Goal: Information Seeking & Learning: Learn about a topic

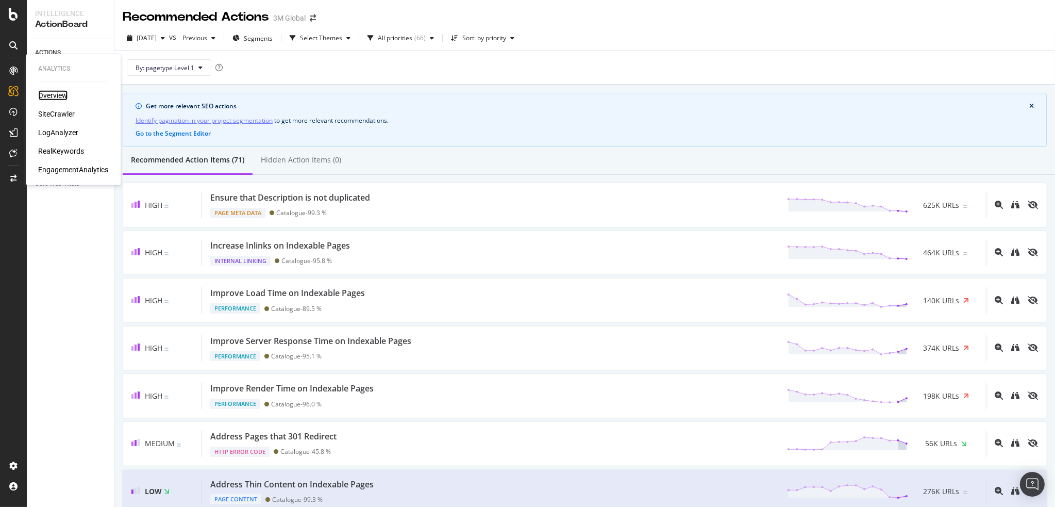
drag, startPoint x: 0, startPoint y: 0, endPoint x: 53, endPoint y: 94, distance: 108.0
click at [53, 94] on div "Overview" at bounding box center [52, 95] width 29 height 10
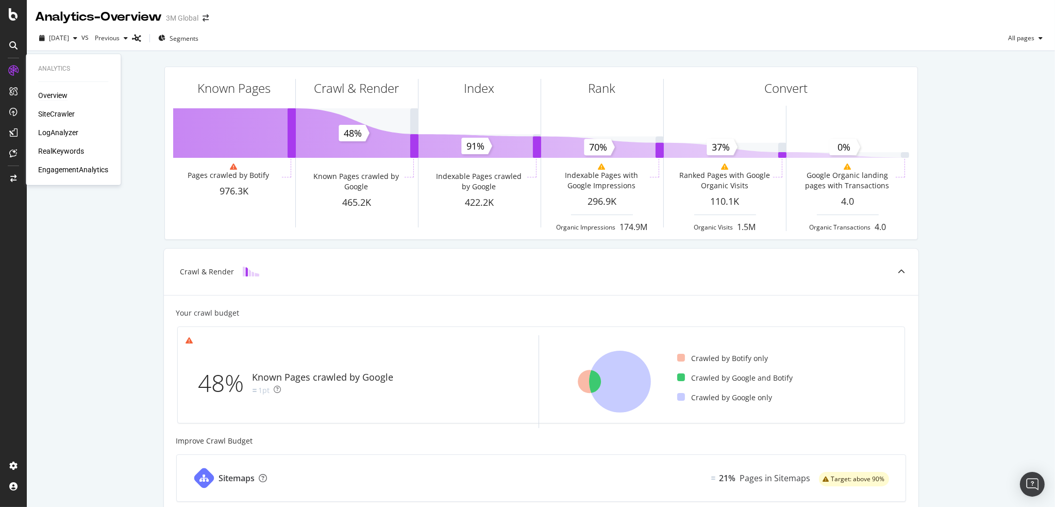
click at [48, 107] on div "Overview SiteCrawler LogAnalyzer RealKeywords EngagementAnalytics" at bounding box center [73, 132] width 70 height 85
click at [48, 112] on div "SiteCrawler" at bounding box center [56, 114] width 37 height 10
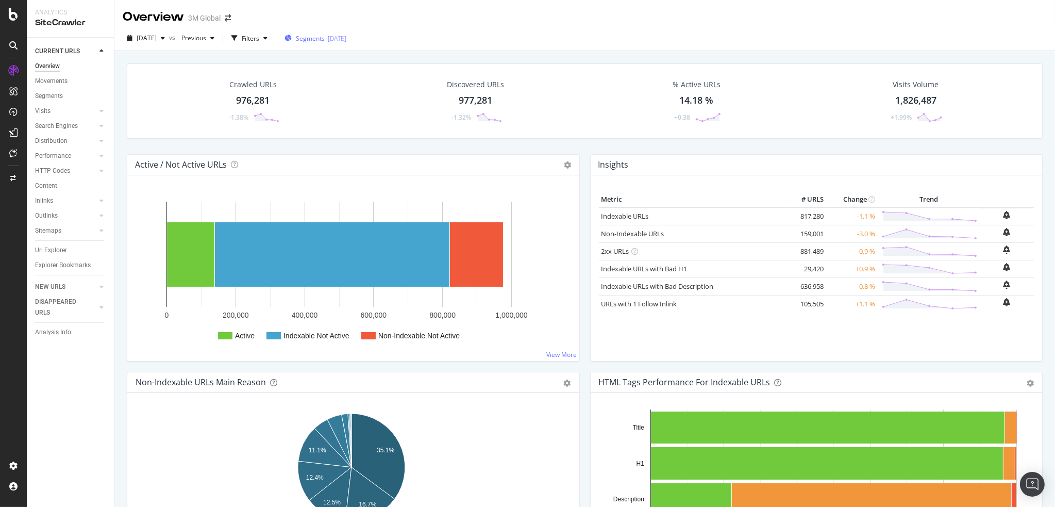
click at [325, 40] on span "Segments" at bounding box center [310, 38] width 29 height 9
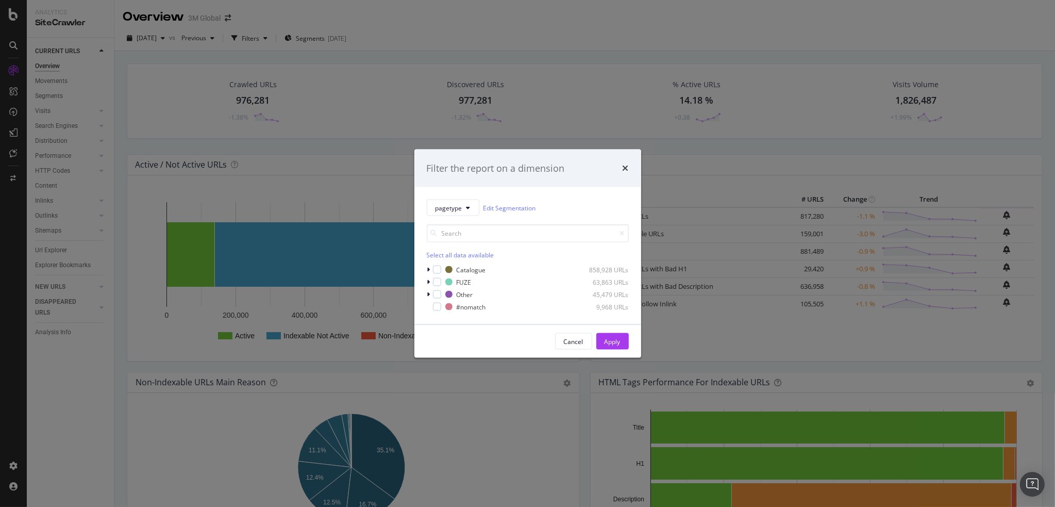
click at [463, 216] on div "Select all data available Catalogue 858,928 URLs FUZE 63,863 URLs Other 45,479 …" at bounding box center [528, 264] width 202 height 96
click at [460, 214] on button "pagetype" at bounding box center [453, 207] width 53 height 16
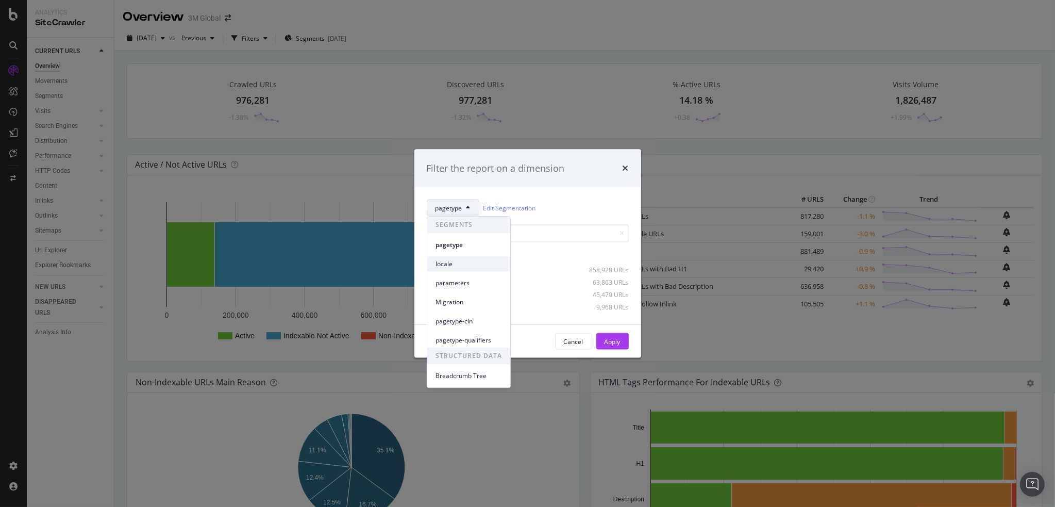
click at [460, 262] on span "locale" at bounding box center [468, 263] width 66 height 9
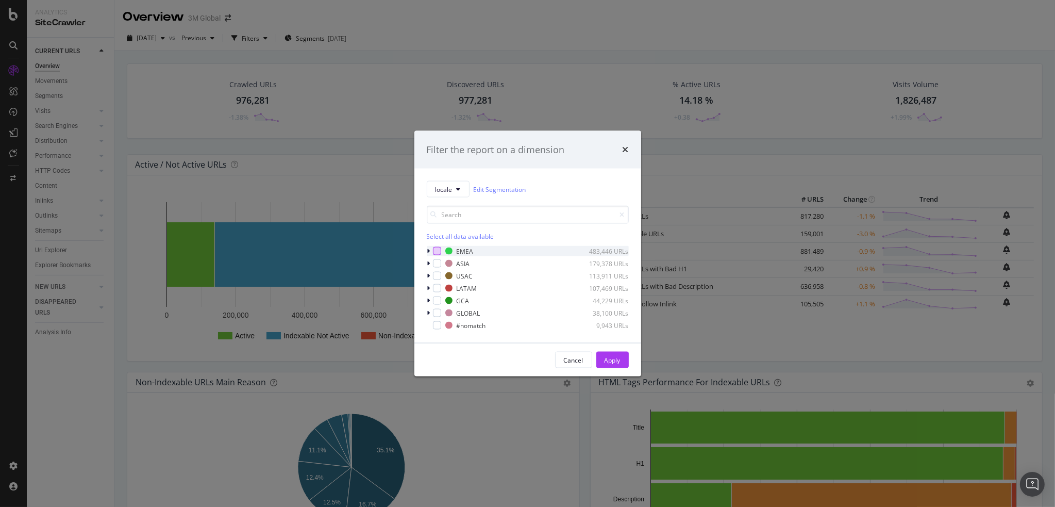
drag, startPoint x: 436, startPoint y: 247, endPoint x: 468, endPoint y: 261, distance: 35.1
click at [435, 247] on div "modal" at bounding box center [437, 251] width 8 height 8
click at [609, 361] on div "Apply" at bounding box center [612, 359] width 16 height 9
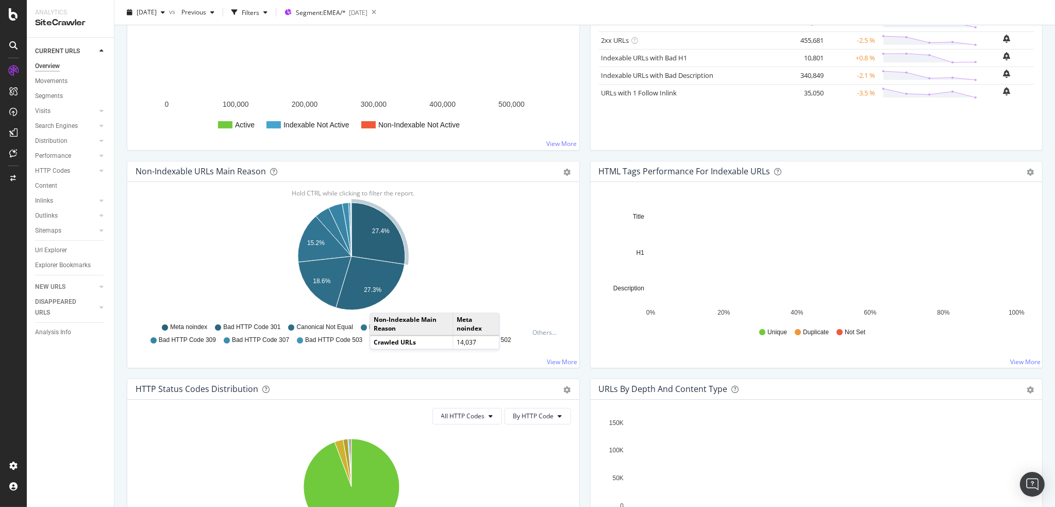
scroll to position [361, 0]
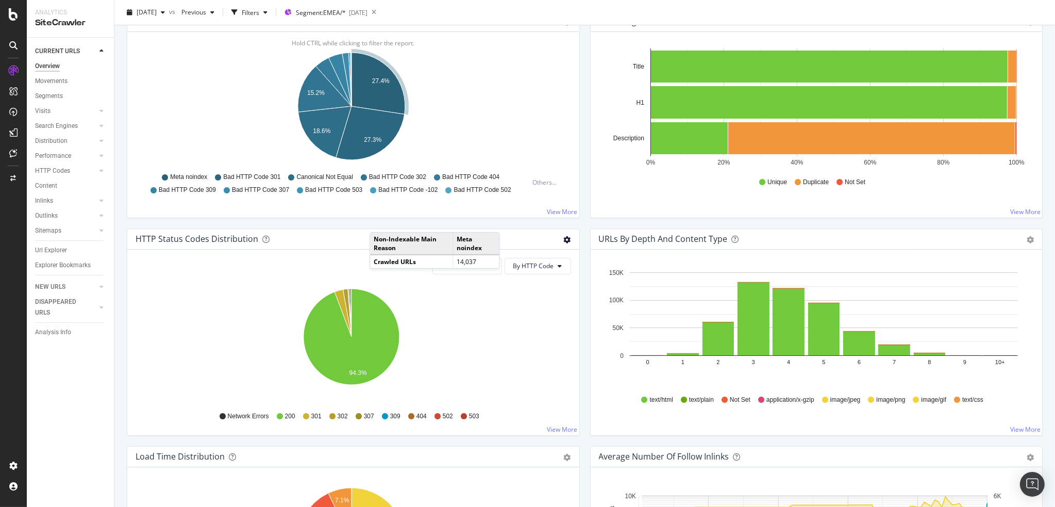
click at [564, 240] on icon "gear" at bounding box center [567, 239] width 7 height 7
click at [513, 274] on span "Table" at bounding box center [532, 279] width 94 height 14
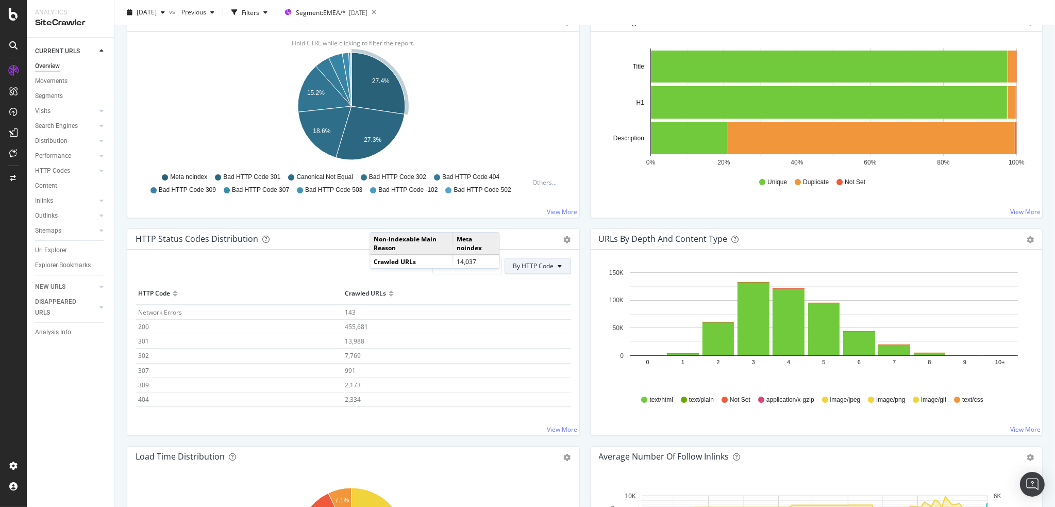
click at [541, 266] on span "By HTTP Code" at bounding box center [533, 265] width 41 height 9
click at [533, 280] on div "By Family" at bounding box center [530, 285] width 57 height 15
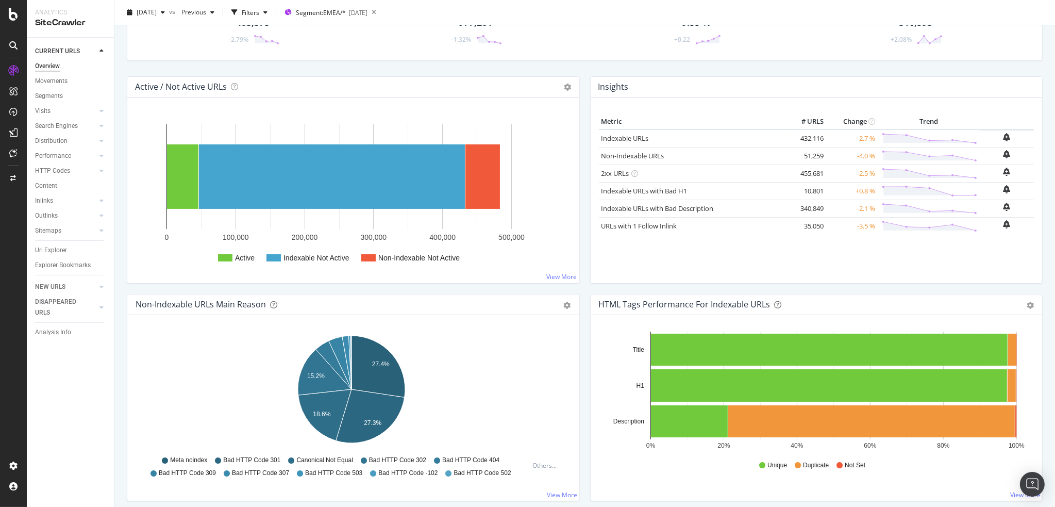
scroll to position [0, 0]
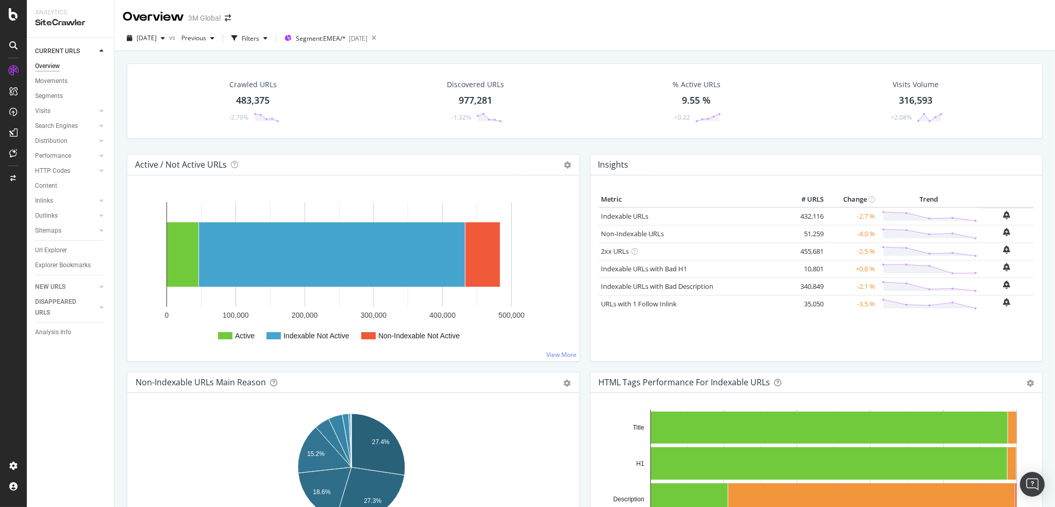
drag, startPoint x: 45, startPoint y: 181, endPoint x: 190, endPoint y: 209, distance: 147.6
click at [45, 181] on div "Content" at bounding box center [46, 185] width 22 height 11
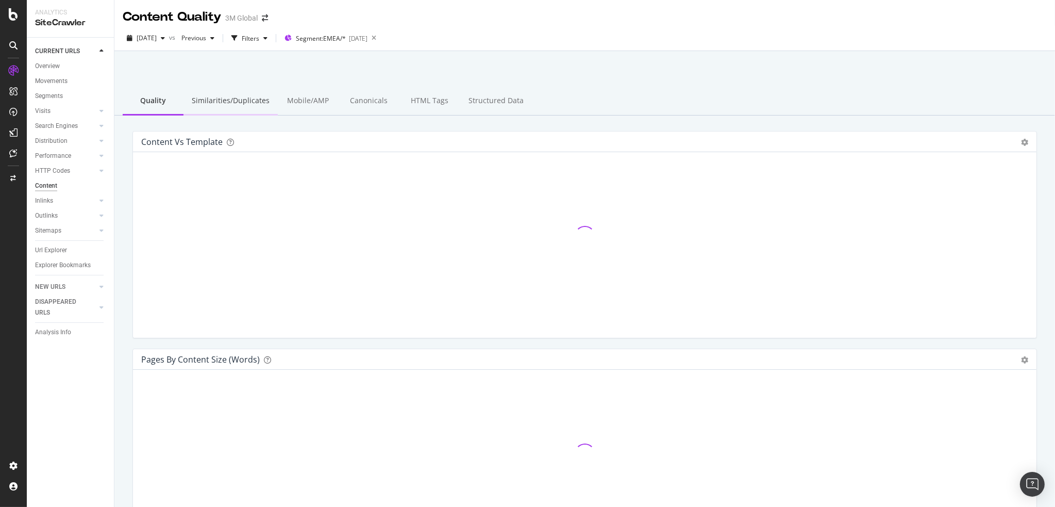
click at [249, 100] on div "Similarities/Duplicates" at bounding box center [230, 101] width 94 height 28
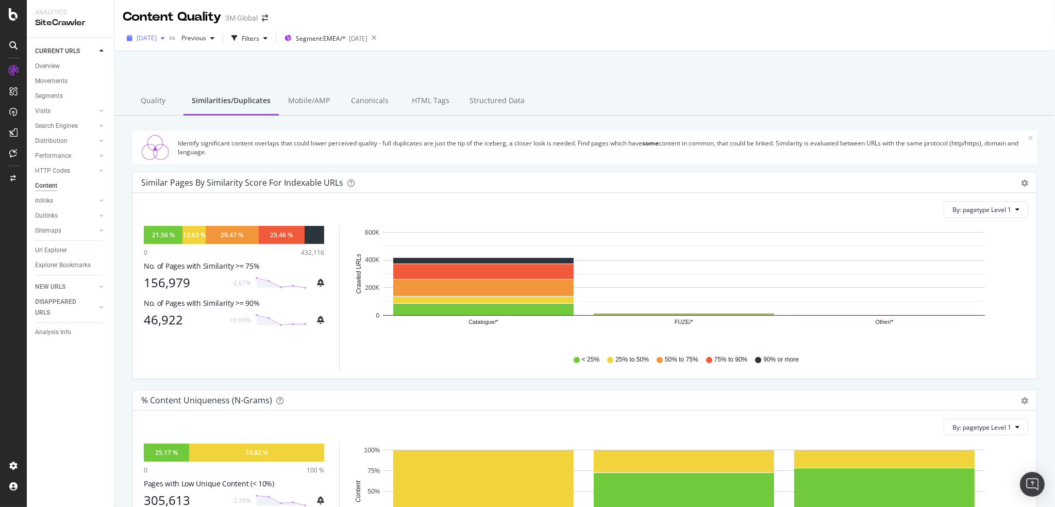
click at [157, 35] on span "2025 Sep. 21st" at bounding box center [147, 37] width 20 height 9
click at [152, 129] on div "2025 Aug. 31st" at bounding box center [165, 132] width 55 height 9
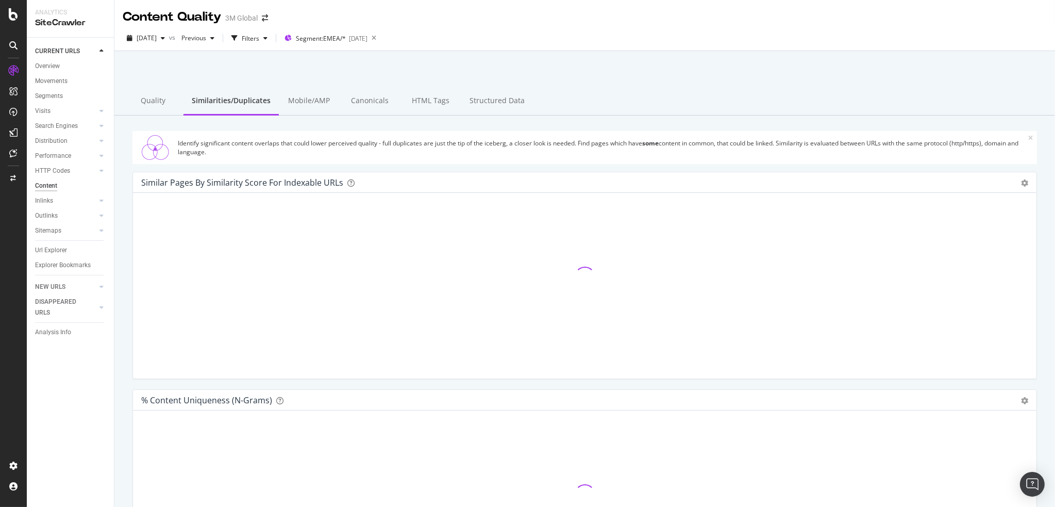
click at [620, 85] on div at bounding box center [585, 78] width 916 height 44
click at [747, 92] on div "Quality Similarities/Duplicates Mobile/AMP Canonicals HTML Tags Structured Data" at bounding box center [584, 101] width 940 height 28
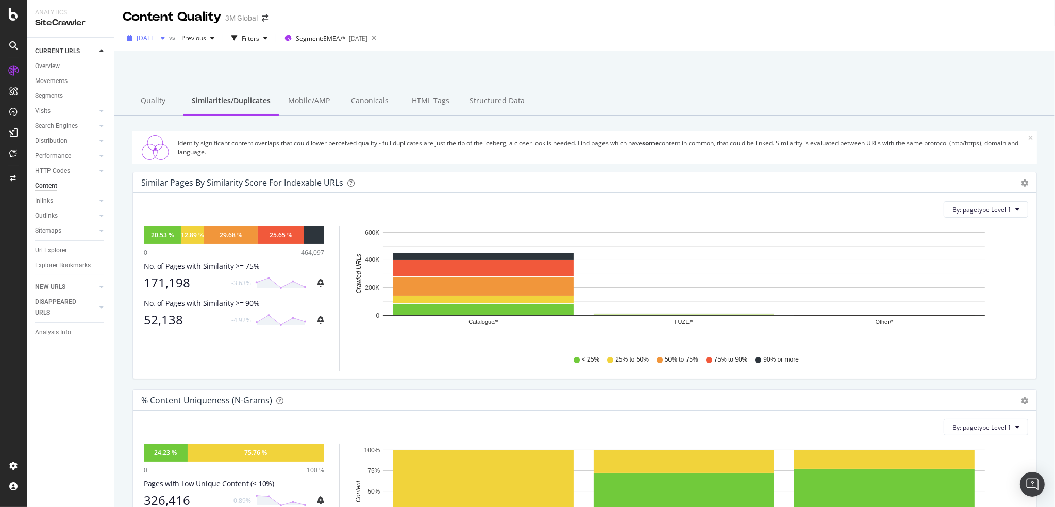
click at [150, 42] on span "2025 Aug. 31st" at bounding box center [147, 37] width 20 height 9
click at [155, 107] on div "2025 Jul. 27th" at bounding box center [165, 107] width 55 height 9
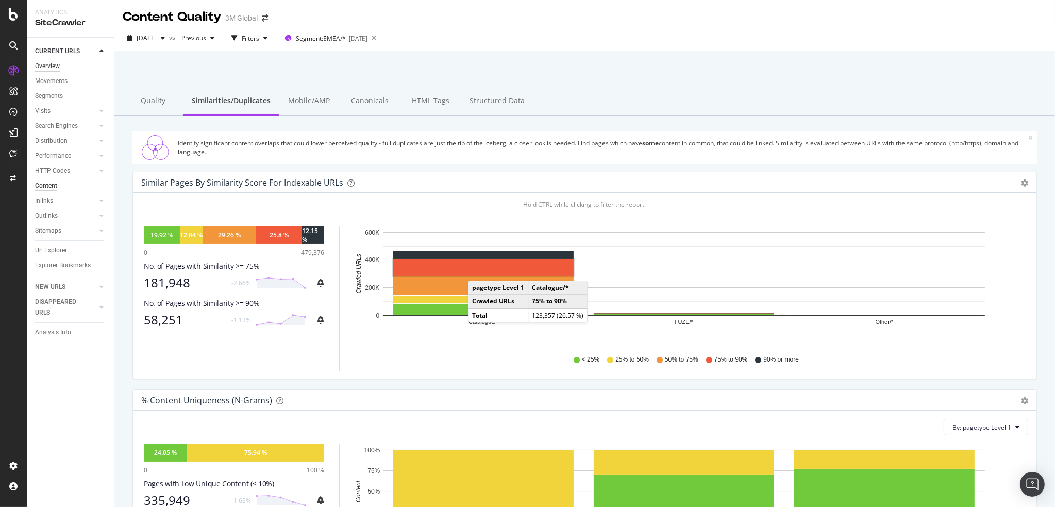
click at [49, 65] on div "Overview" at bounding box center [47, 66] width 25 height 11
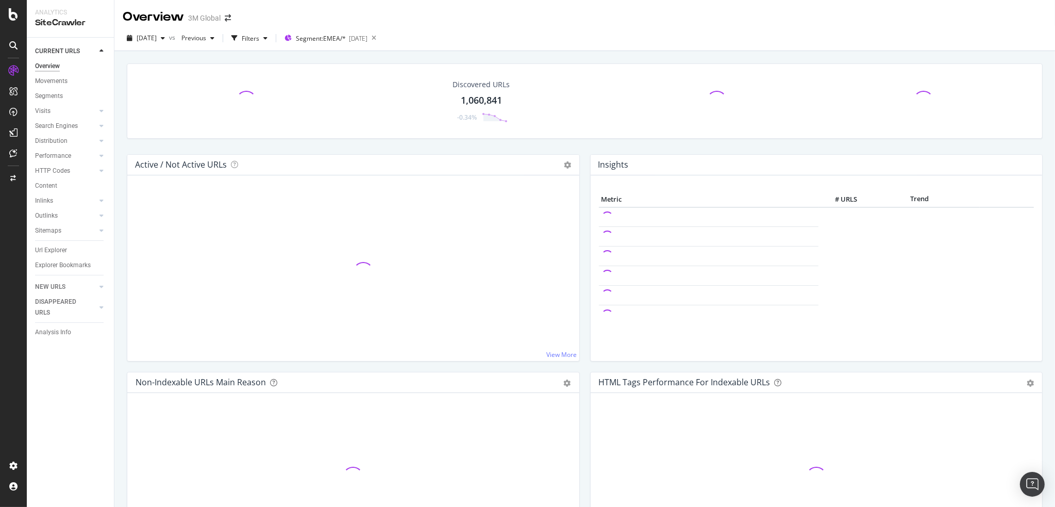
click at [610, 33] on div "2025 Jul. 27th vs Previous Filters Segment: EMEA/* 2025-08-12" at bounding box center [584, 40] width 940 height 21
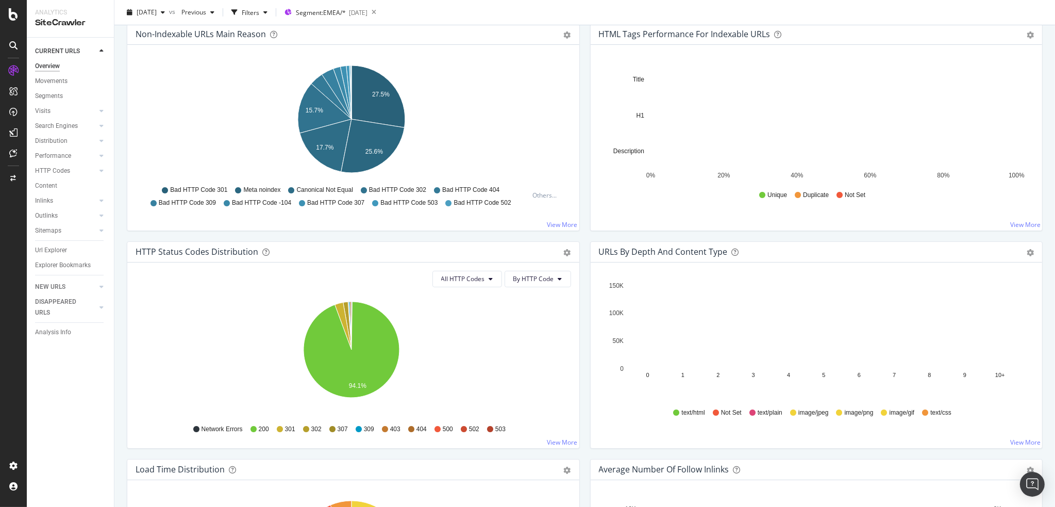
scroll to position [361, 0]
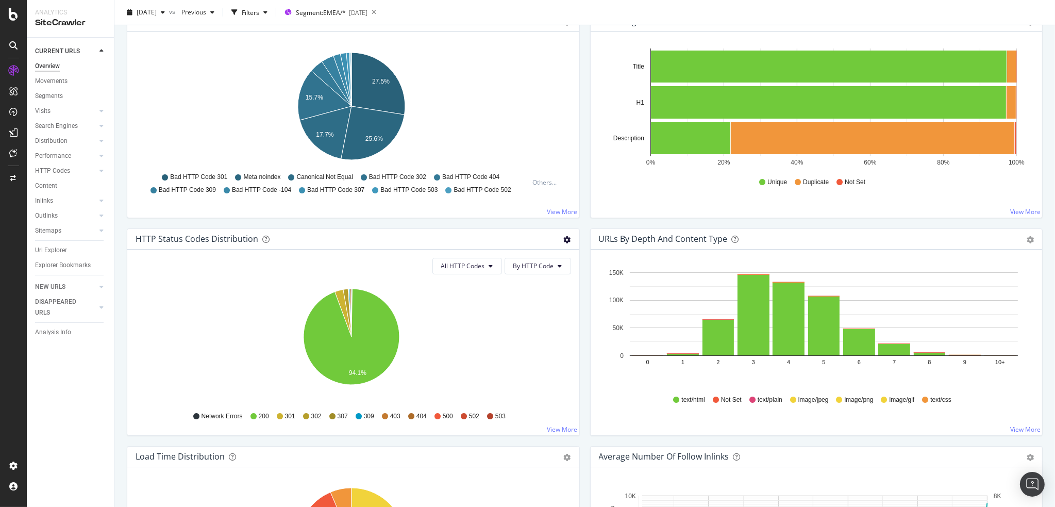
click at [564, 238] on icon "gear" at bounding box center [567, 239] width 7 height 7
click at [528, 277] on span "Table" at bounding box center [532, 279] width 94 height 14
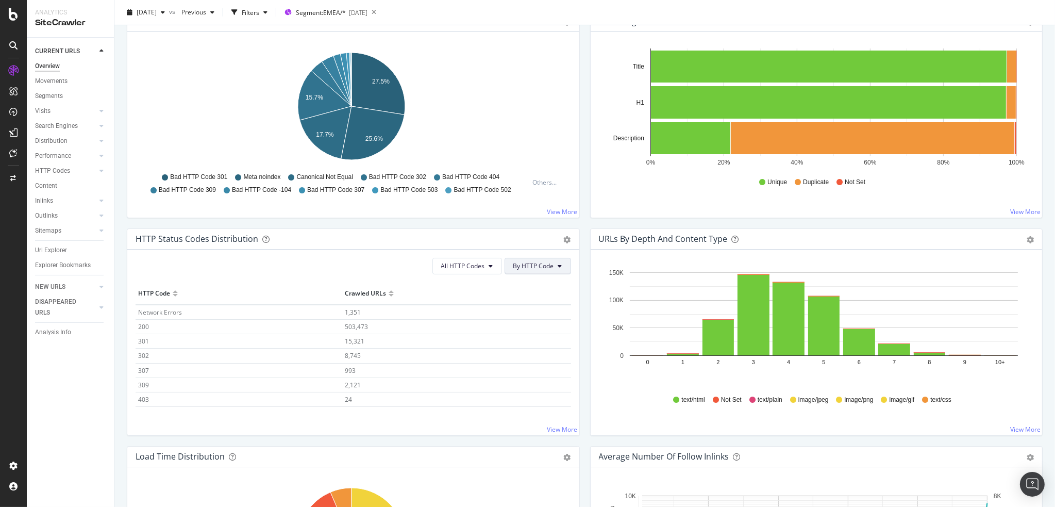
drag, startPoint x: 559, startPoint y: 266, endPoint x: 557, endPoint y: 272, distance: 5.6
click at [559, 266] on button "By HTTP Code" at bounding box center [538, 266] width 66 height 16
click at [536, 291] on div "By Family" at bounding box center [530, 285] width 57 height 15
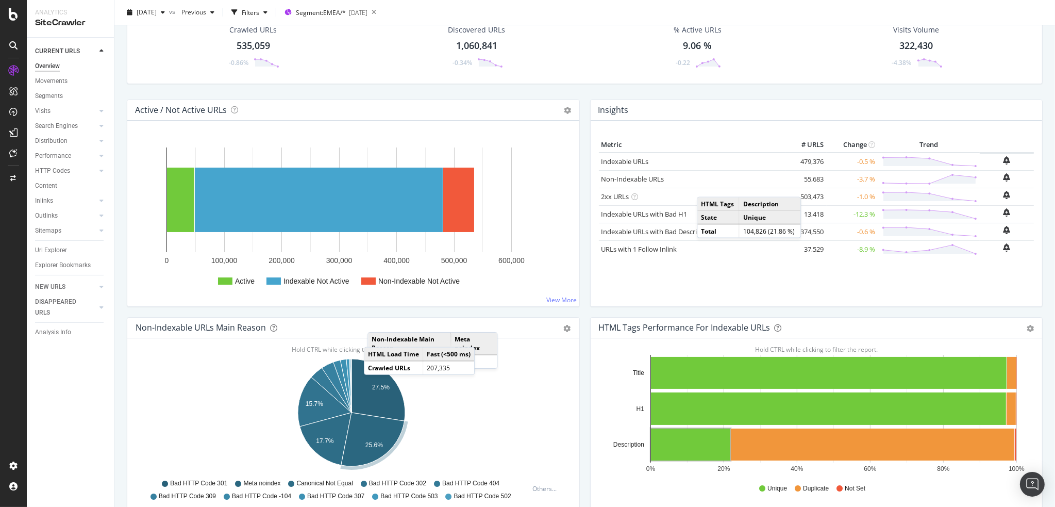
scroll to position [0, 0]
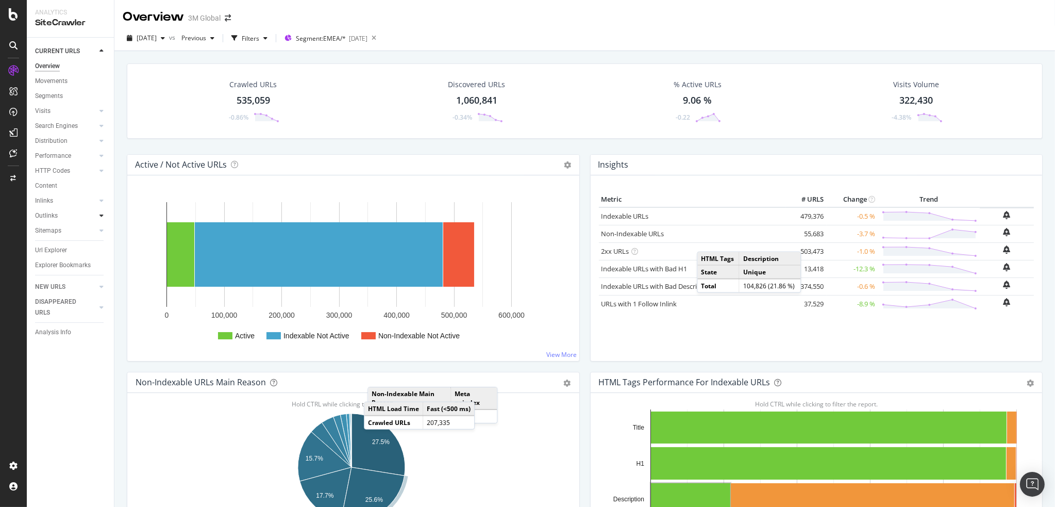
click at [97, 214] on div at bounding box center [101, 215] width 10 height 10
click at [53, 259] on div "Insights" at bounding box center [51, 260] width 22 height 11
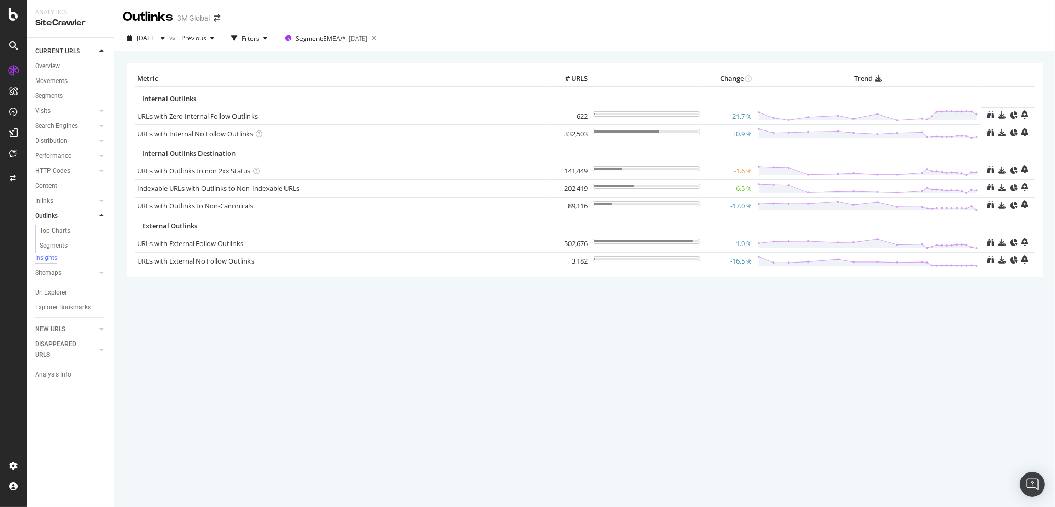
drag, startPoint x: 54, startPoint y: 66, endPoint x: 339, endPoint y: 220, distance: 323.9
click at [54, 66] on div "Overview" at bounding box center [47, 66] width 25 height 11
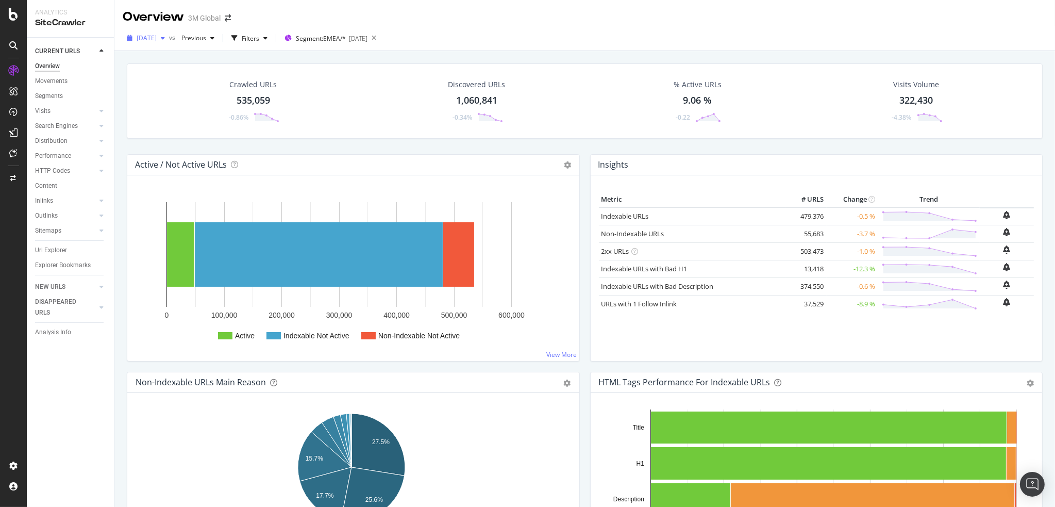
click at [157, 38] on span "2025 Jul. 27th" at bounding box center [147, 37] width 20 height 9
click at [163, 128] on div "2025 Aug. 31st" at bounding box center [165, 132] width 55 height 9
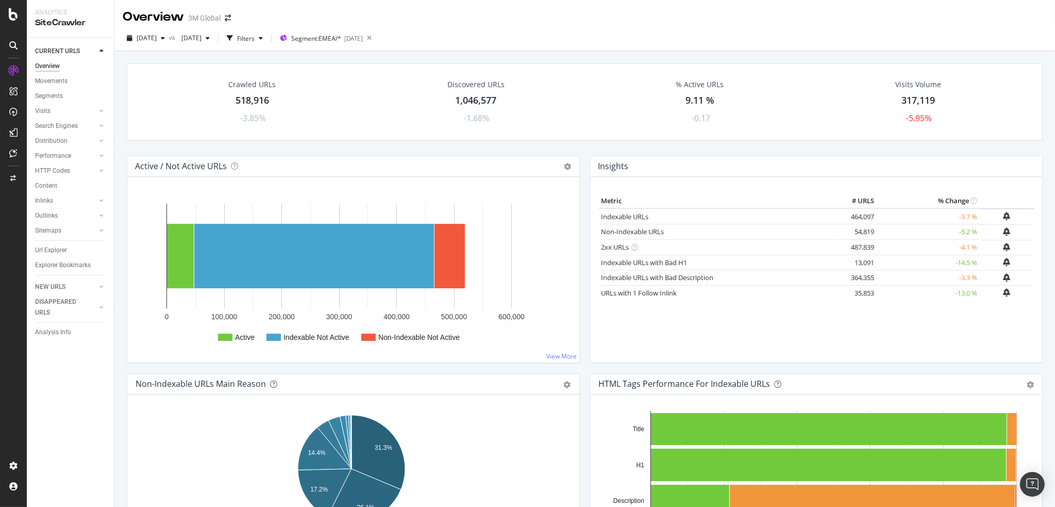
click at [551, 119] on div "Discovered URLs 1,046,577 -1.68%" at bounding box center [476, 101] width 229 height 55
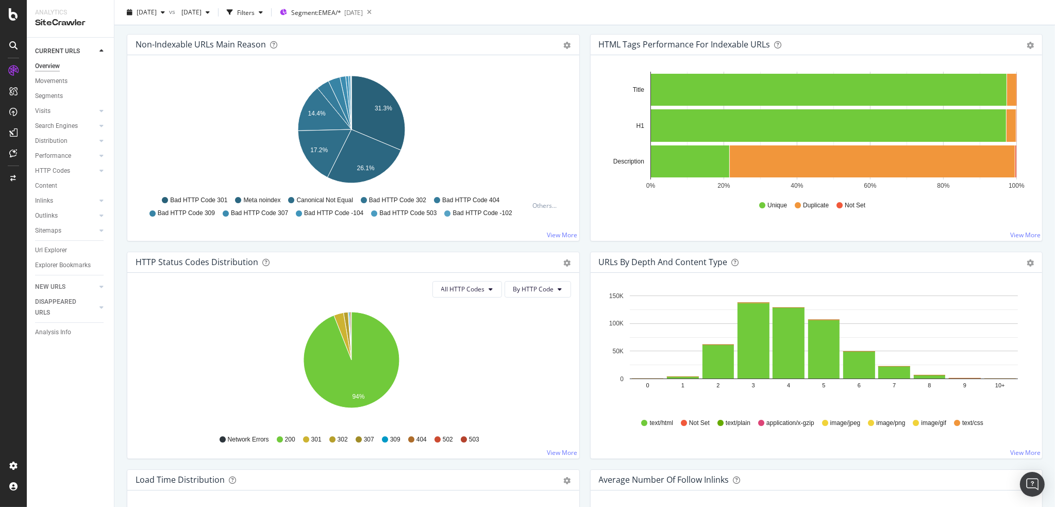
scroll to position [361, 0]
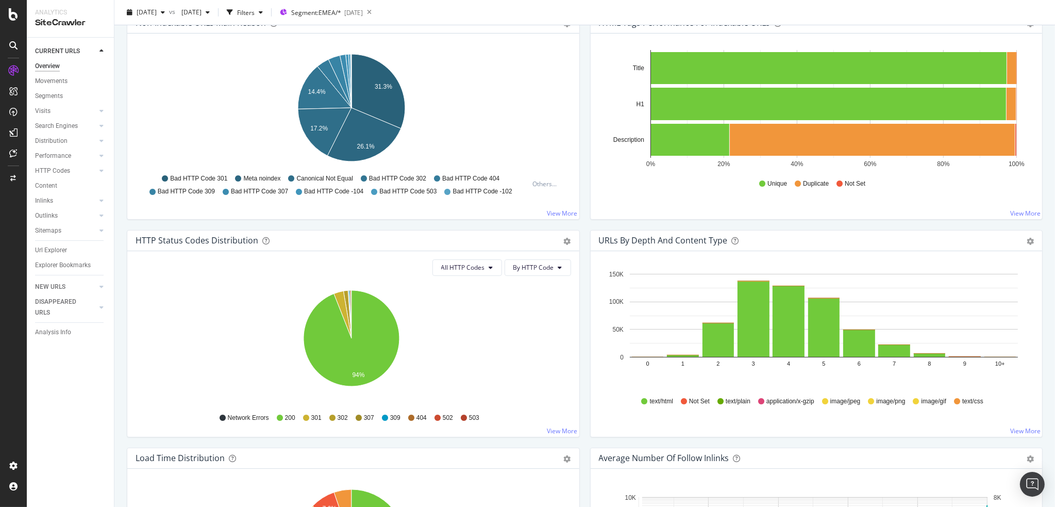
click at [564, 236] on div "Pie Table Export as CSV Add to Custom Report" at bounding box center [567, 240] width 7 height 10
click at [564, 238] on icon "gear" at bounding box center [567, 241] width 7 height 7
click at [526, 280] on span "Table" at bounding box center [532, 280] width 94 height 14
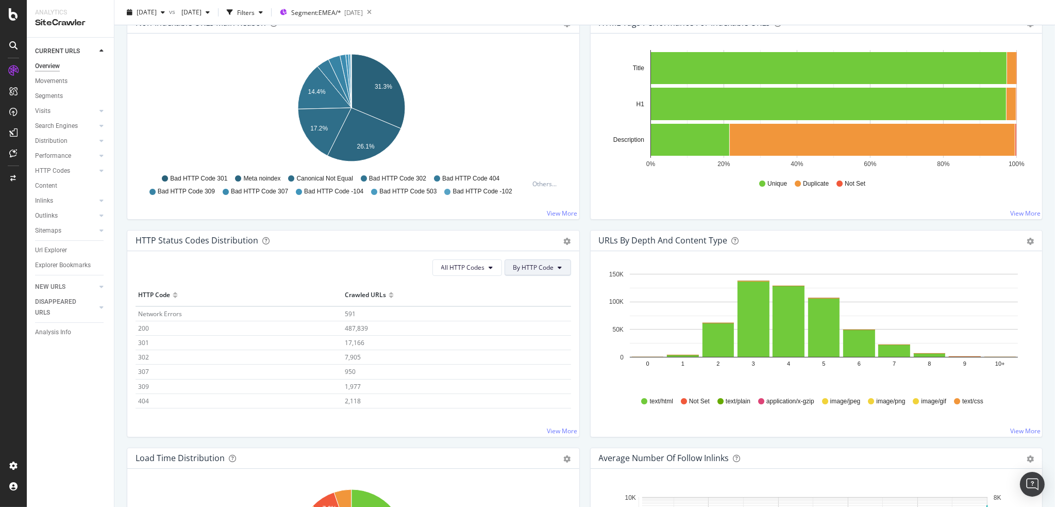
click at [558, 266] on icon at bounding box center [560, 267] width 4 height 6
click at [534, 286] on span "By Family" at bounding box center [530, 286] width 41 height 9
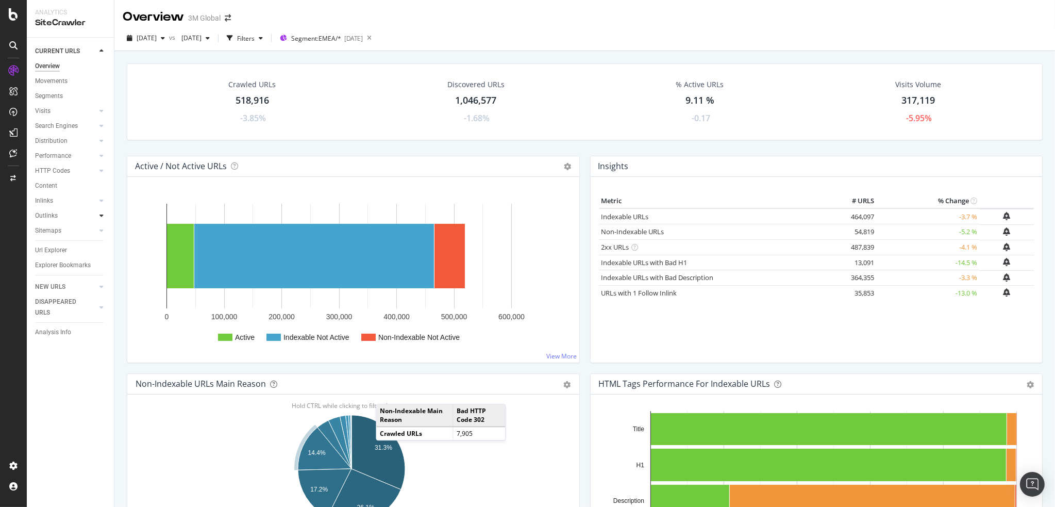
click at [102, 215] on icon at bounding box center [101, 215] width 4 height 6
click at [54, 259] on div "Insights" at bounding box center [51, 260] width 22 height 11
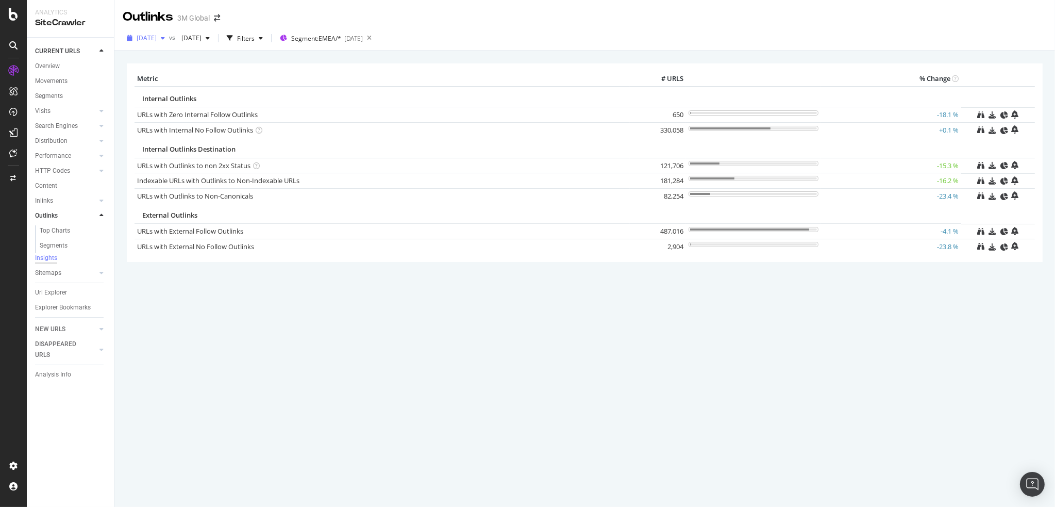
click at [169, 42] on div "2025 Aug. 31st" at bounding box center [146, 37] width 46 height 15
click at [167, 75] on div "2025 Sep. 21st" at bounding box center [165, 75] width 55 height 9
click at [373, 317] on div "× Metric # URLS % Change Internal Outlinks URLs with Zero Internal Follow Outli…" at bounding box center [584, 279] width 940 height 456
click at [45, 65] on div "Overview" at bounding box center [47, 66] width 25 height 11
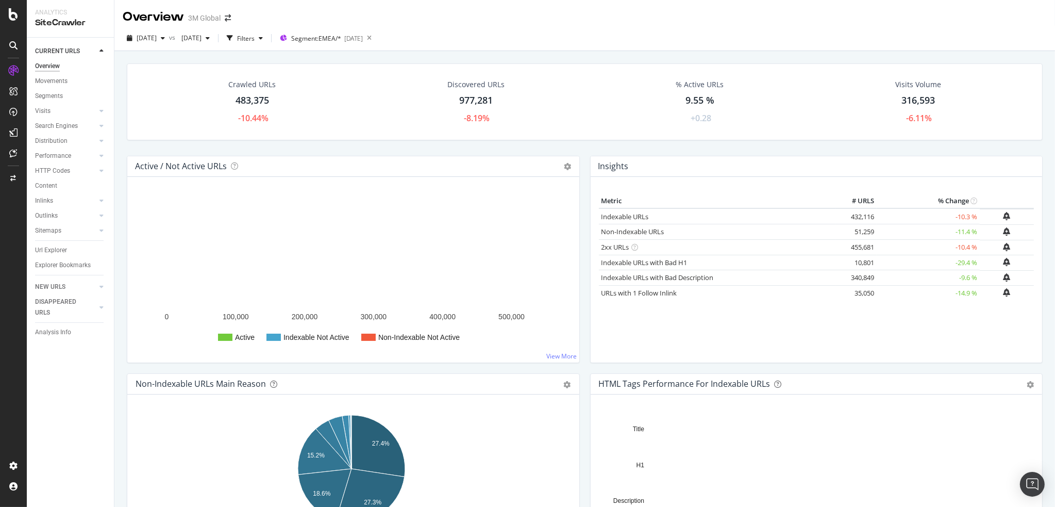
scroll to position [120, 0]
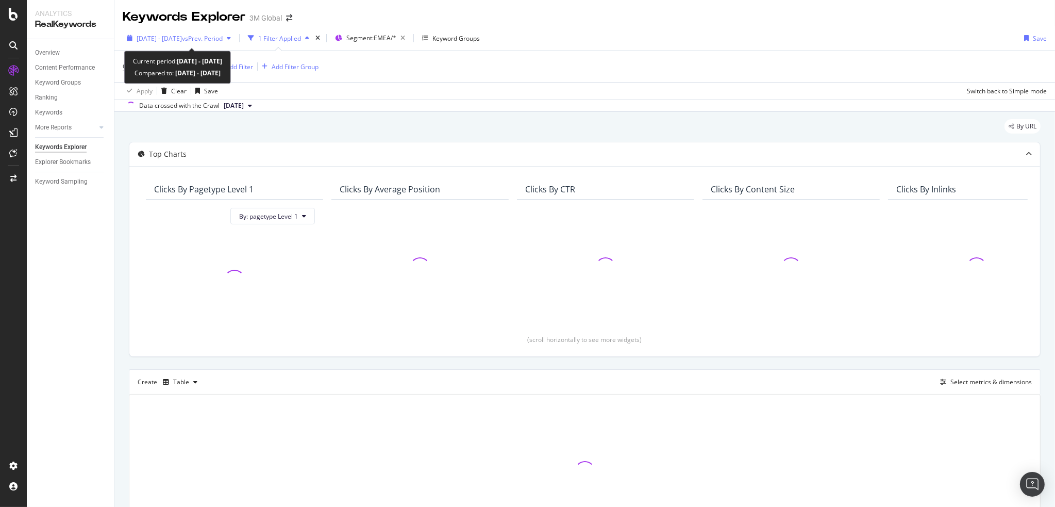
click at [171, 35] on span "[DATE] - [DATE]" at bounding box center [159, 38] width 45 height 9
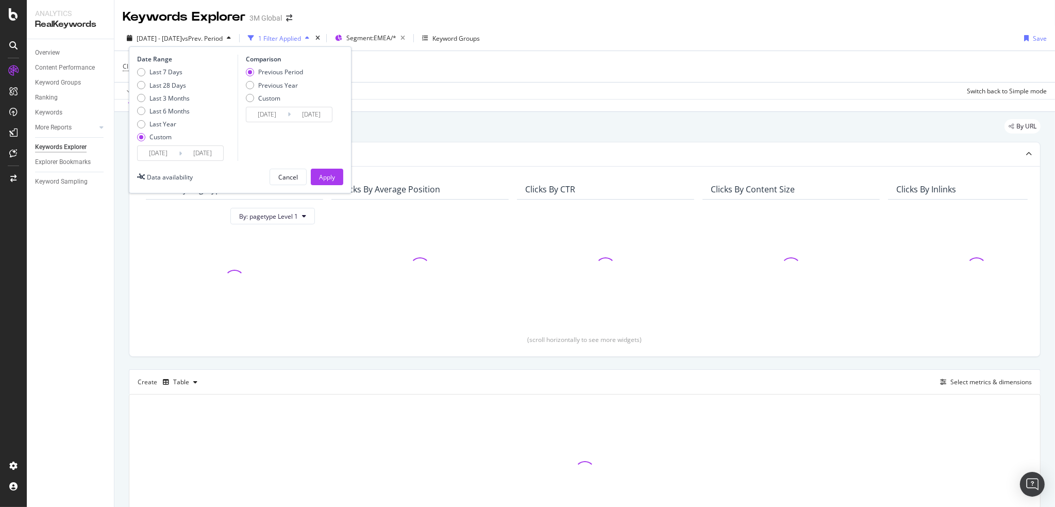
click at [155, 155] on input "2024/10/01" at bounding box center [158, 153] width 41 height 14
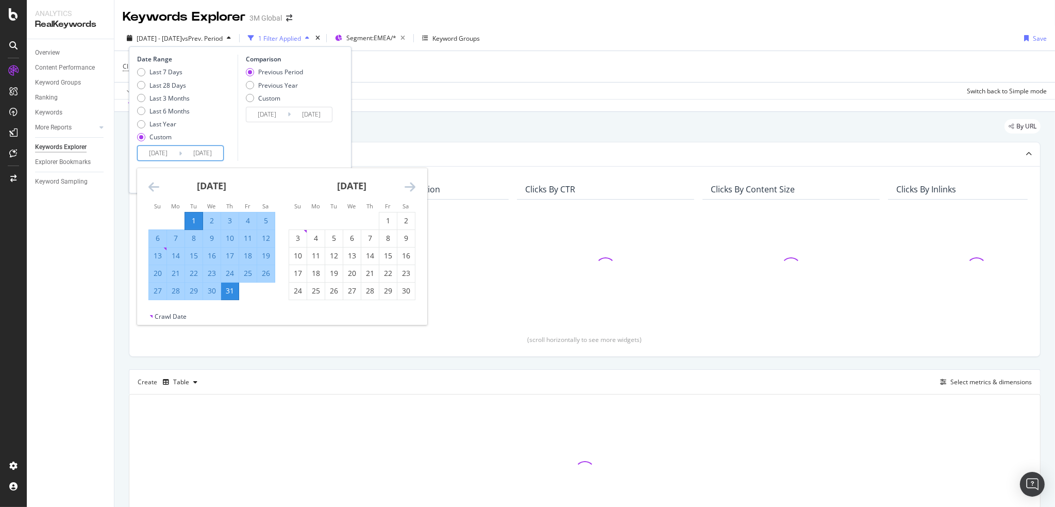
click at [410, 185] on icon "Move forward to switch to the next month." at bounding box center [410, 186] width 11 height 12
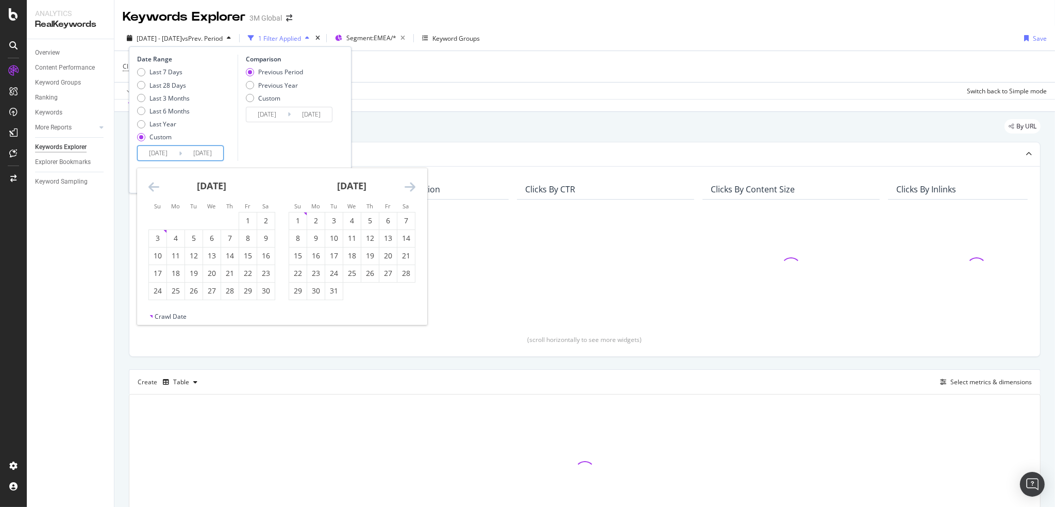
click at [411, 184] on icon "Move forward to switch to the next month." at bounding box center [410, 186] width 11 height 12
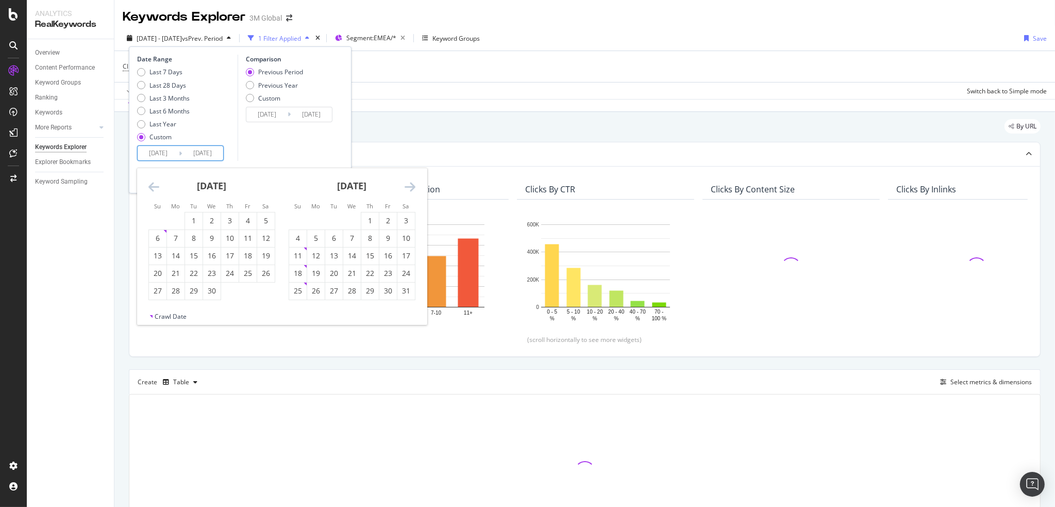
click at [411, 184] on icon "Move forward to switch to the next month." at bounding box center [410, 186] width 11 height 12
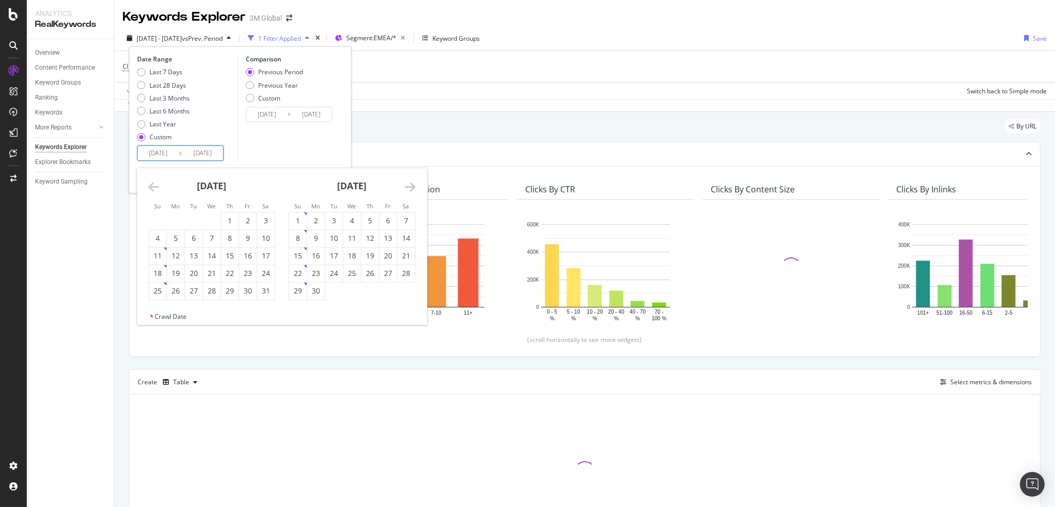
click at [411, 184] on icon "Move forward to switch to the next month." at bounding box center [410, 186] width 11 height 12
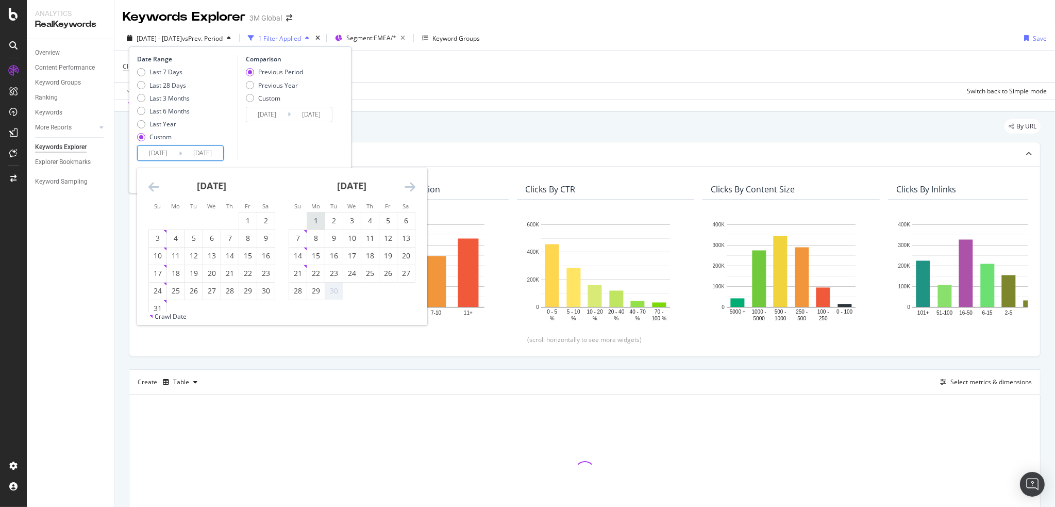
click at [316, 219] on div "1" at bounding box center [316, 220] width 18 height 10
type input "2025/09/01"
click at [315, 288] on div "29" at bounding box center [316, 290] width 18 height 10
type input "2025/09/29"
type input "2025/08/03"
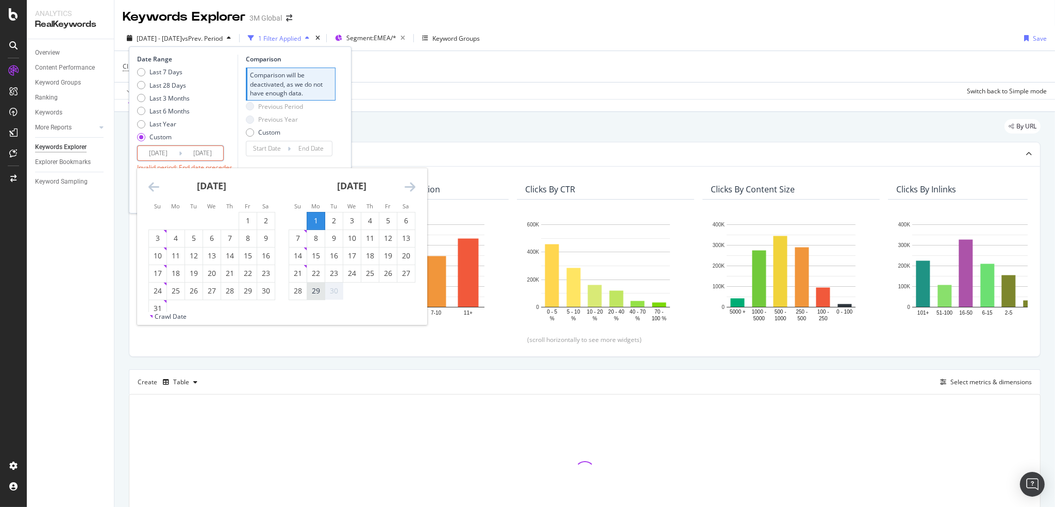
type input "2025/08/31"
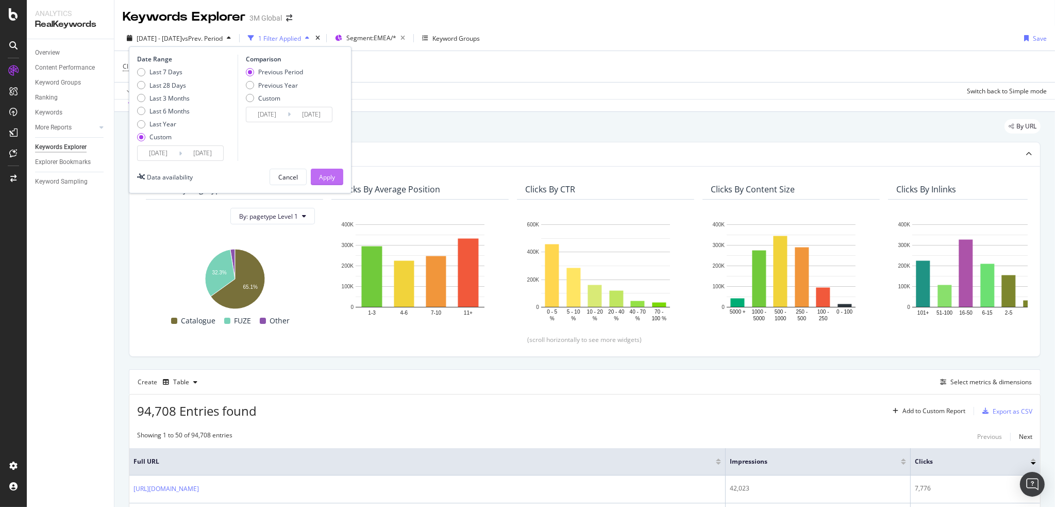
click at [331, 173] on div "Apply" at bounding box center [327, 177] width 16 height 9
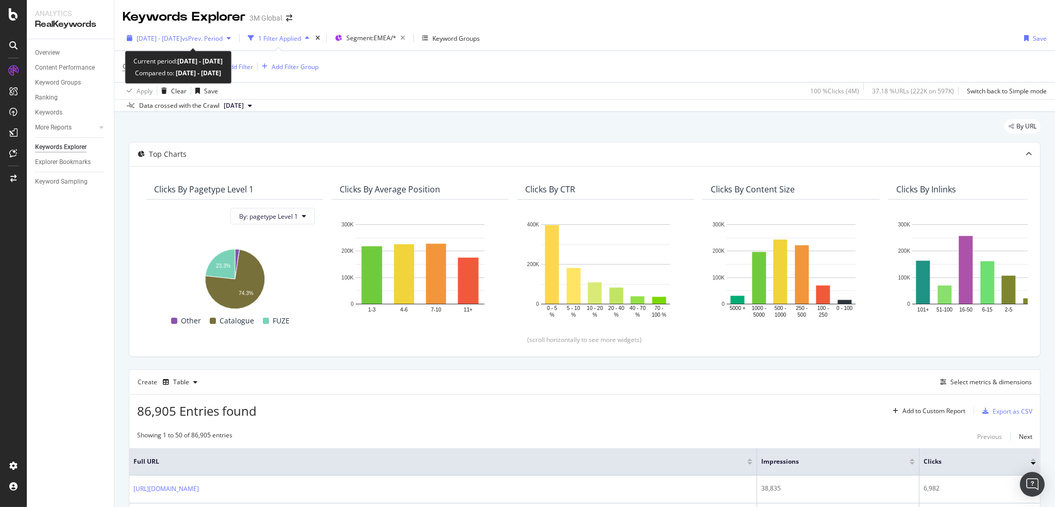
click at [181, 39] on span "2025 Sep. 1st - Sep. 29th" at bounding box center [159, 38] width 45 height 9
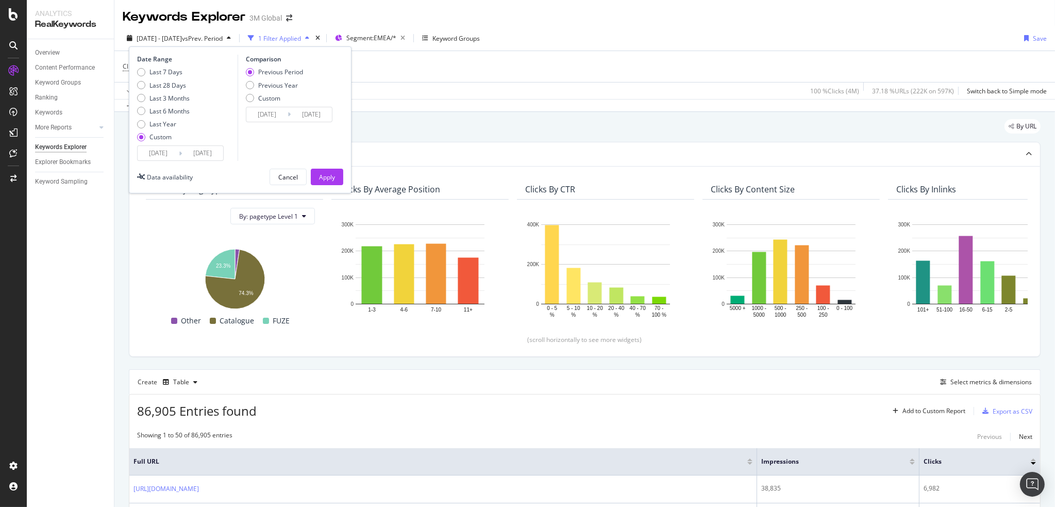
click at [166, 151] on input "2025/09/01" at bounding box center [158, 153] width 41 height 14
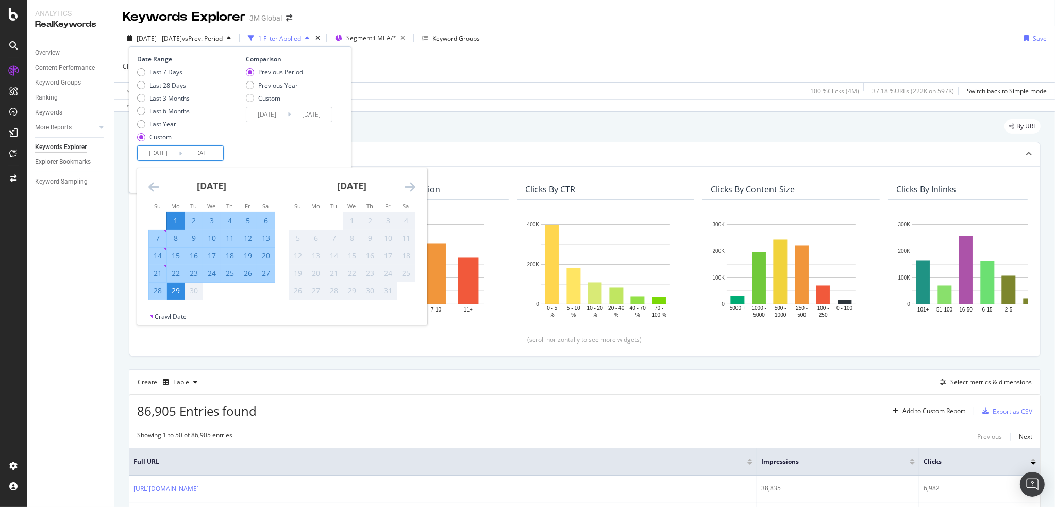
click at [154, 183] on icon "Move backward to switch to the previous month." at bounding box center [153, 186] width 11 height 12
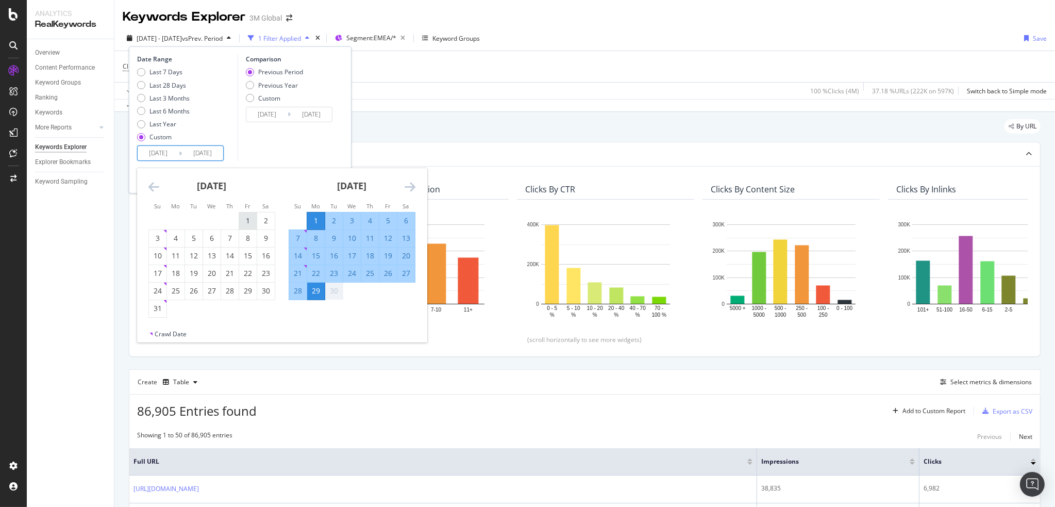
click at [249, 221] on div "1" at bounding box center [248, 220] width 18 height 10
type input "2025/08/01"
type input "2025/06/02"
type input "2025/07/31"
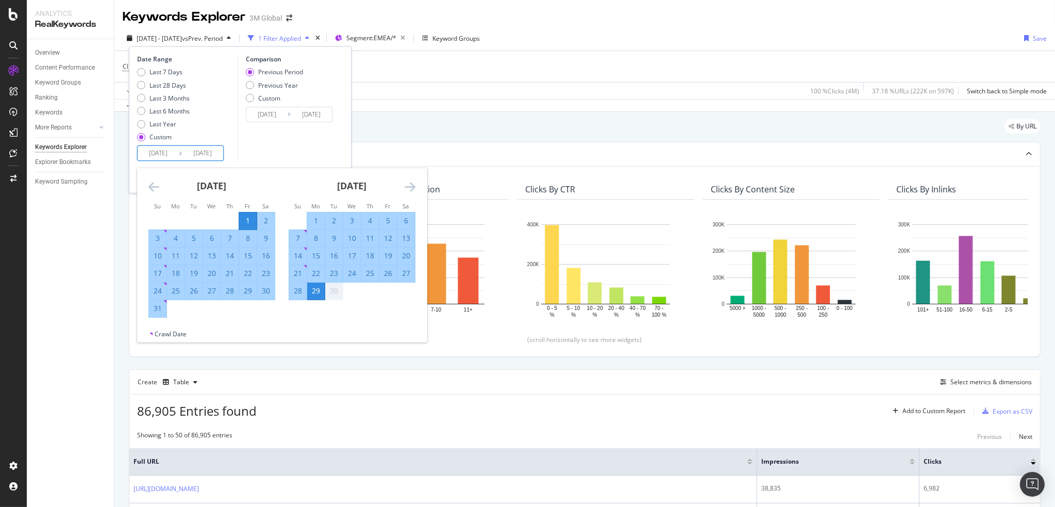
click at [155, 311] on div "31" at bounding box center [158, 308] width 18 height 10
type input "2025/08/31"
type input "2025/07/01"
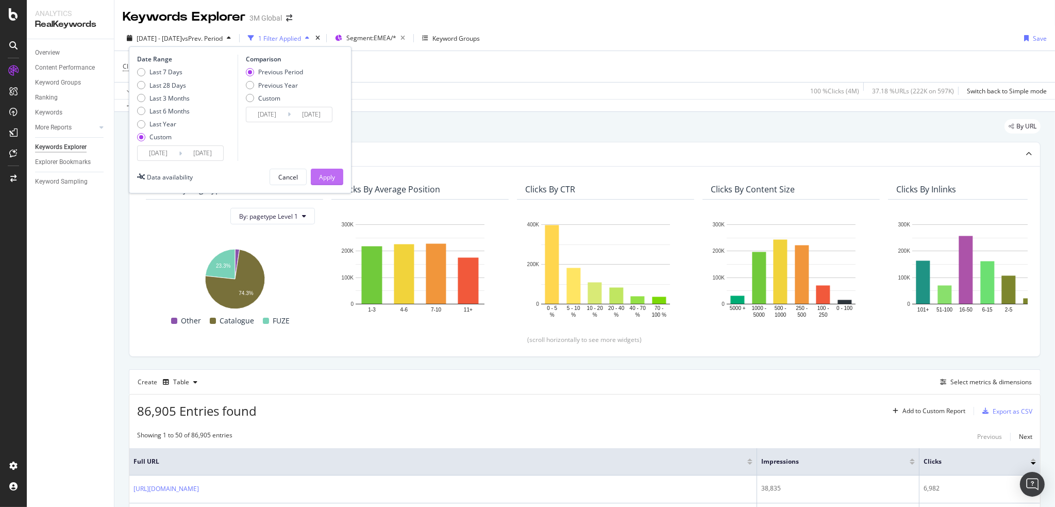
click at [328, 174] on div "Apply" at bounding box center [327, 177] width 16 height 9
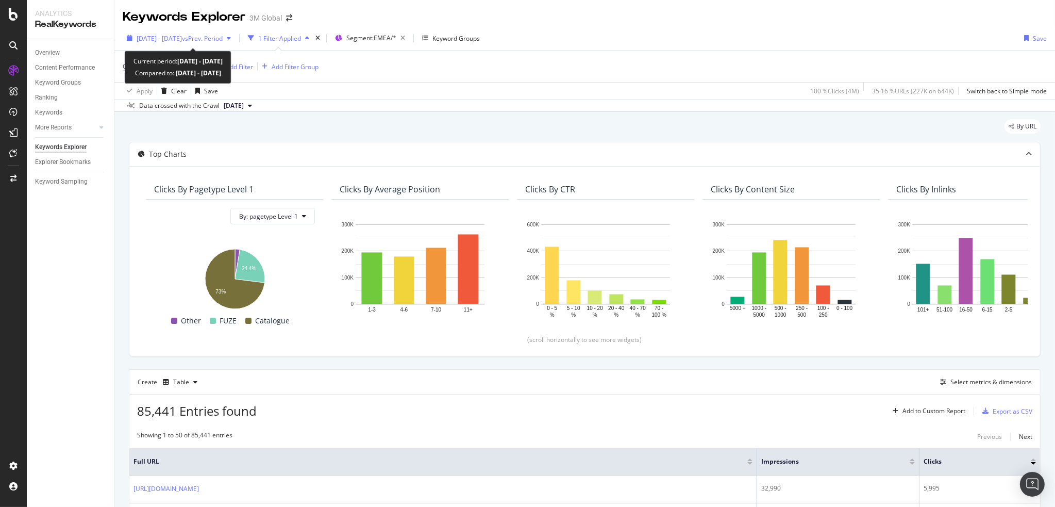
click at [160, 43] on div "2025 Aug. 1st - Aug. 31st vs Prev. Period" at bounding box center [179, 37] width 112 height 15
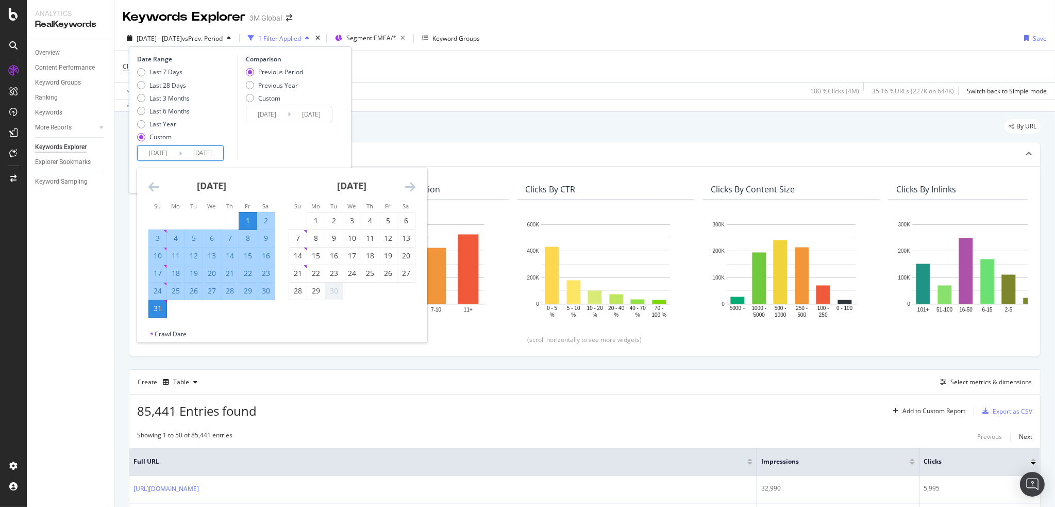
click at [161, 150] on input "2025/08/01" at bounding box center [158, 153] width 41 height 14
click at [152, 185] on icon "Move backward to switch to the previous month." at bounding box center [153, 186] width 11 height 12
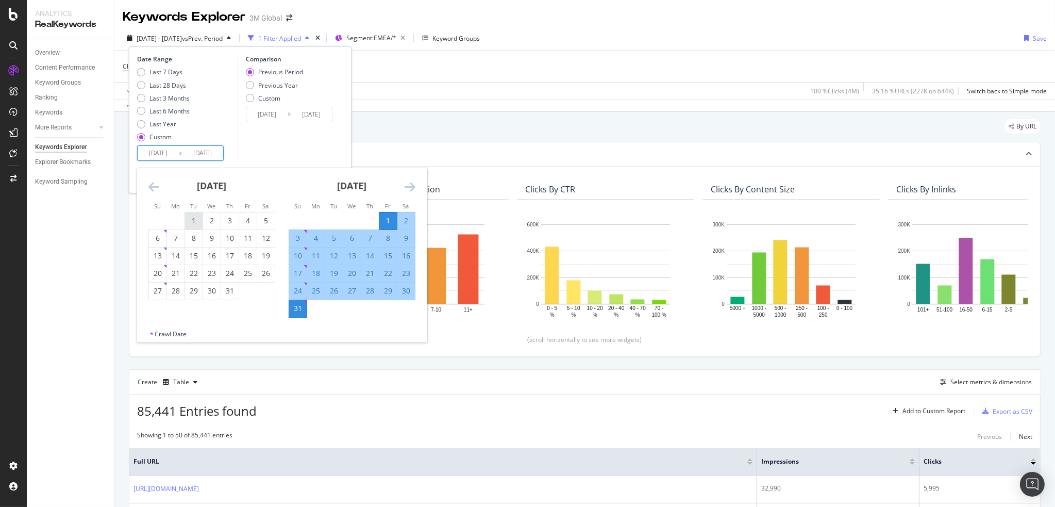
click at [193, 214] on div "1" at bounding box center [194, 220] width 18 height 17
type input "2025/07/01"
type input "2025/04/30"
type input "2025/06/30"
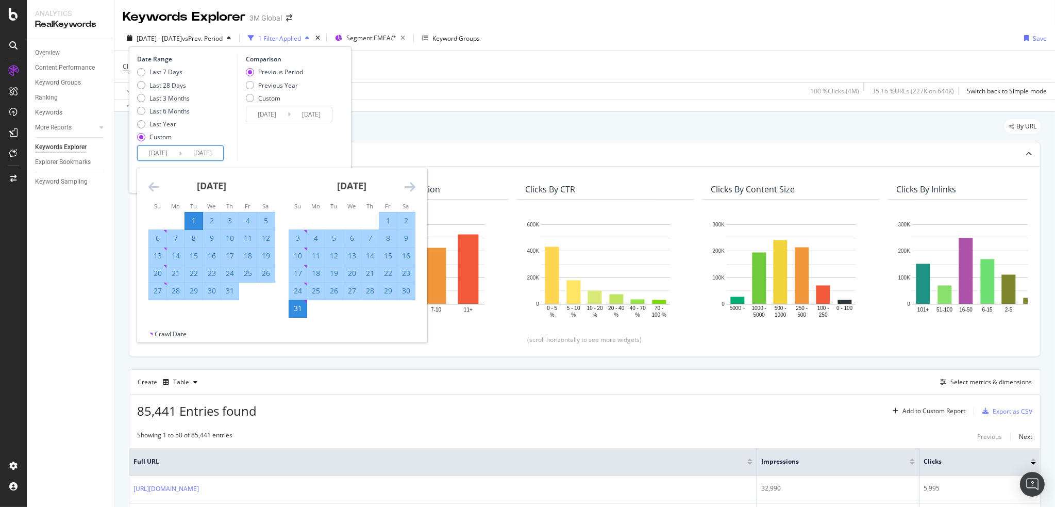
click at [232, 293] on div "31" at bounding box center [230, 290] width 18 height 10
type input "2025/07/31"
type input "2025/05/31"
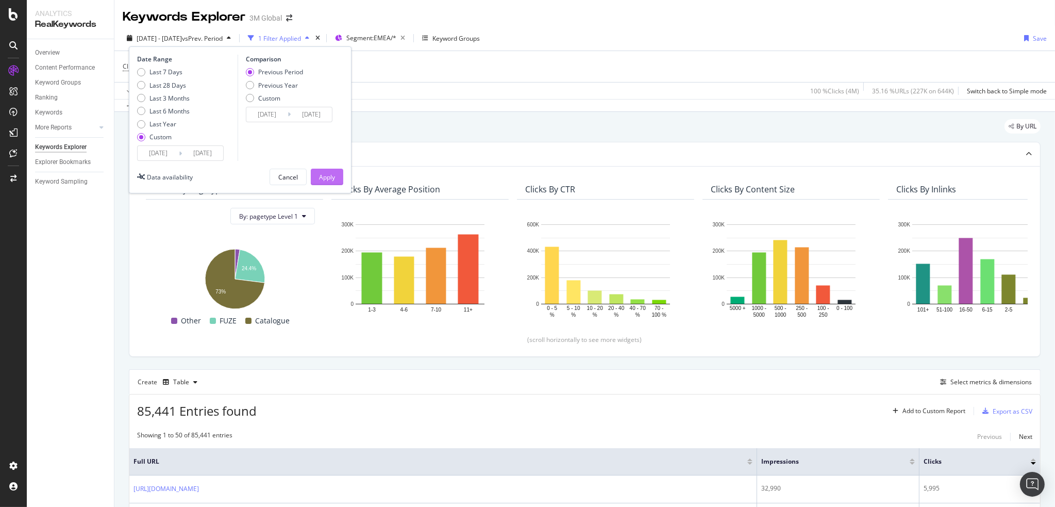
click at [332, 175] on div "Apply" at bounding box center [327, 177] width 16 height 9
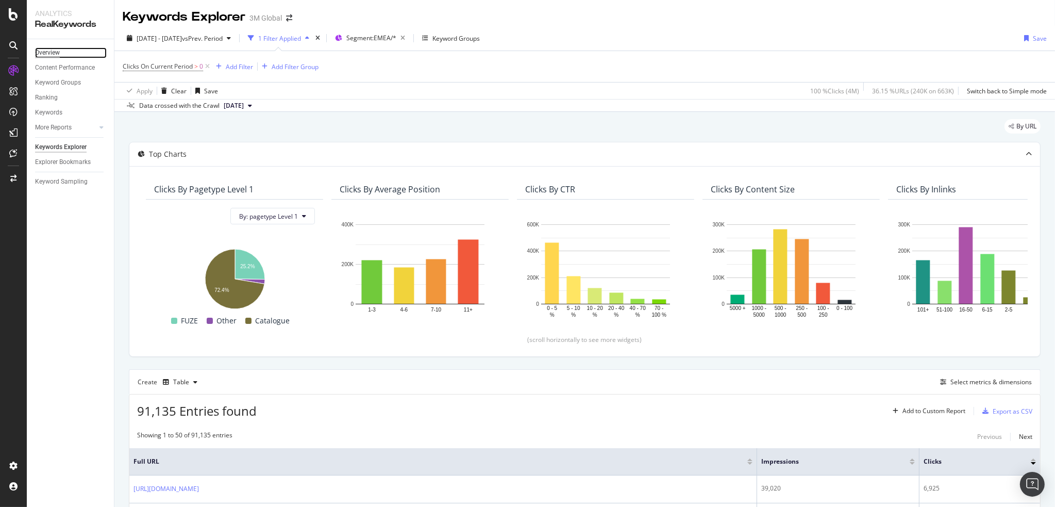
click at [46, 51] on div "Overview" at bounding box center [47, 52] width 25 height 11
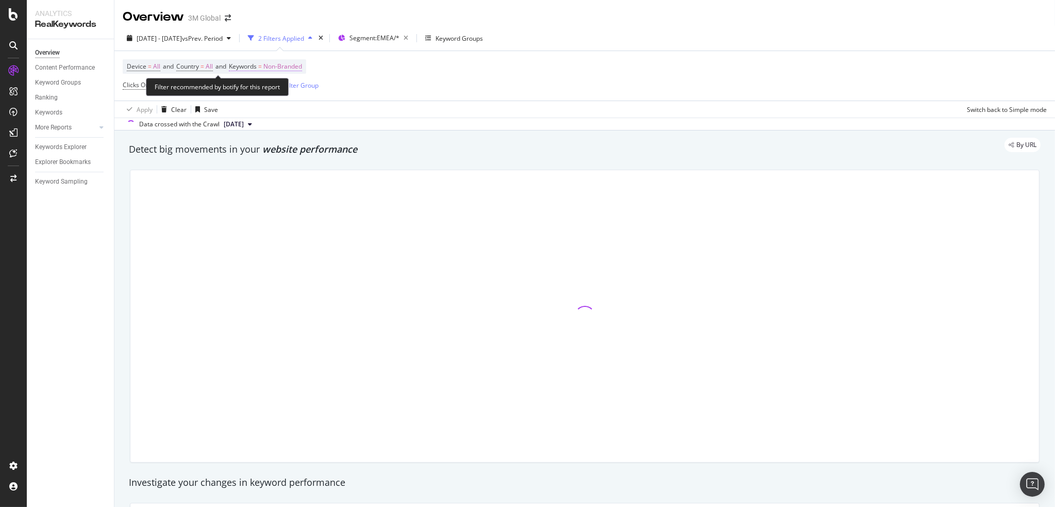
click at [293, 66] on span "Non-Branded" at bounding box center [282, 66] width 39 height 14
click at [274, 90] on span "Non-Branded" at bounding box center [265, 90] width 43 height 9
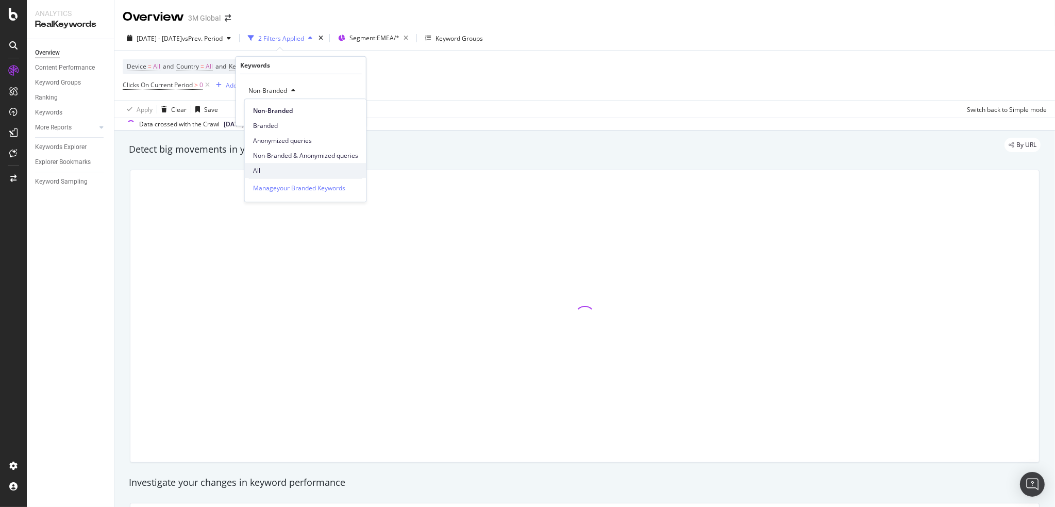
click at [266, 166] on span "All" at bounding box center [305, 170] width 105 height 9
click at [345, 106] on div "All Cancel Add filter Apply" at bounding box center [301, 100] width 130 height 52
click at [348, 110] on div "Apply" at bounding box center [350, 112] width 16 height 9
click at [473, 83] on div "Device = All and Country = All and Keywords = All Clicks On Current Period > 0 …" at bounding box center [585, 75] width 924 height 49
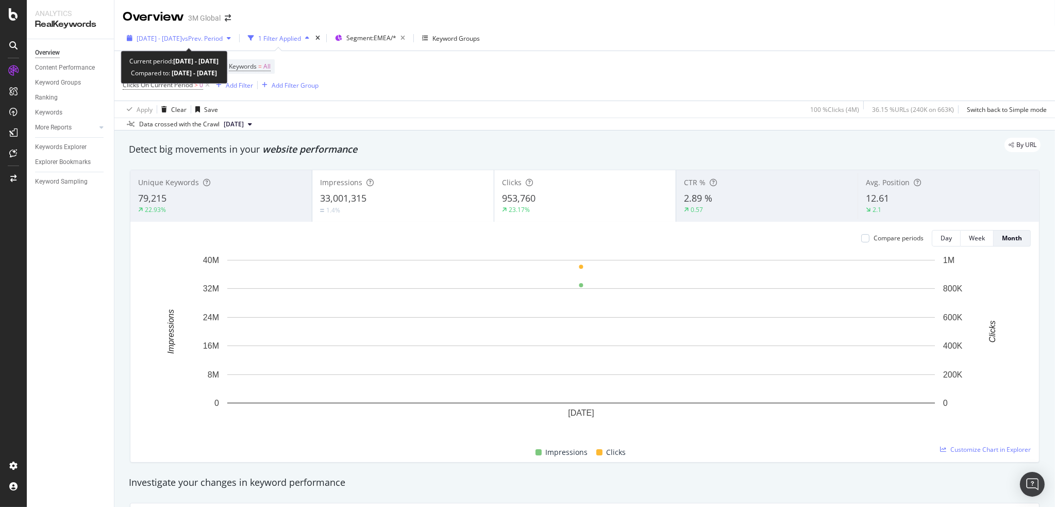
click at [180, 41] on span "2025 Jul. 1st - Jul. 31st" at bounding box center [159, 38] width 45 height 9
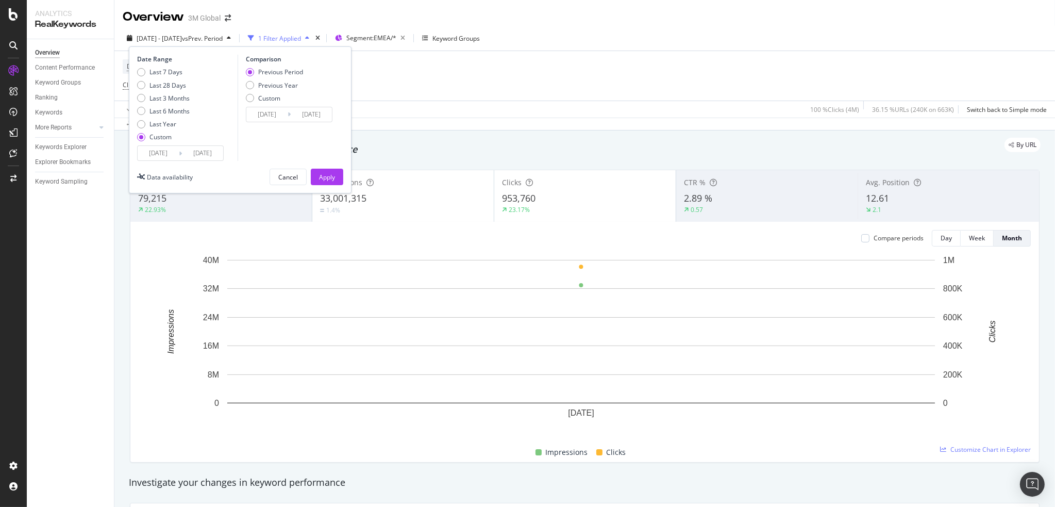
click at [155, 148] on input "2025/07/01" at bounding box center [158, 153] width 41 height 14
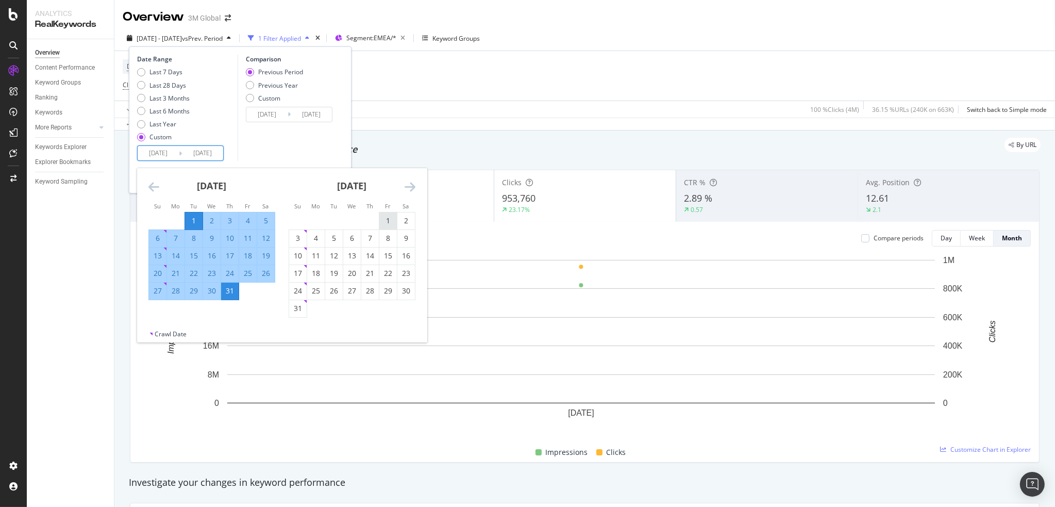
click at [383, 216] on div "1" at bounding box center [388, 220] width 18 height 10
type input "2025/08/01"
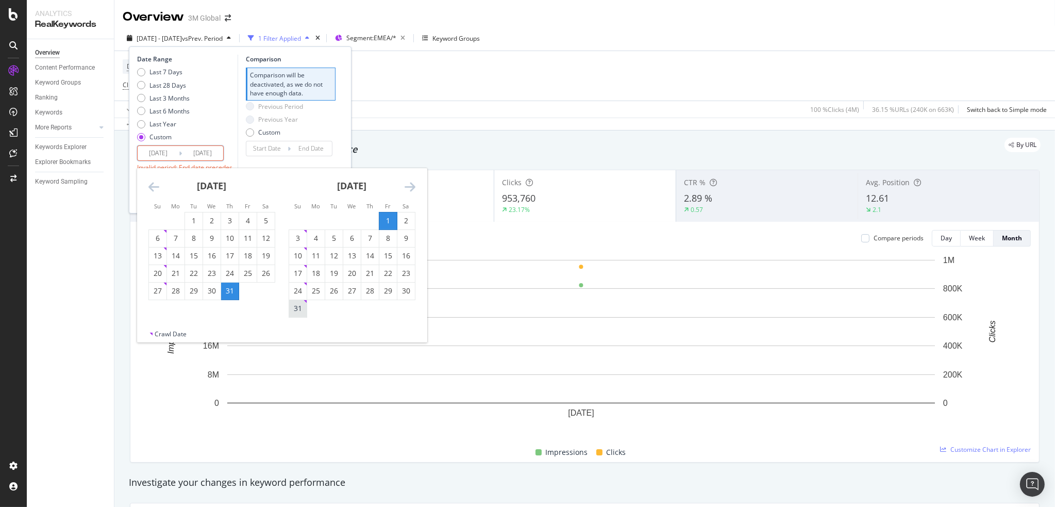
click at [295, 310] on div "31" at bounding box center [298, 308] width 18 height 10
type input "2025/08/31"
type input "2025/07/01"
type input "2025/07/31"
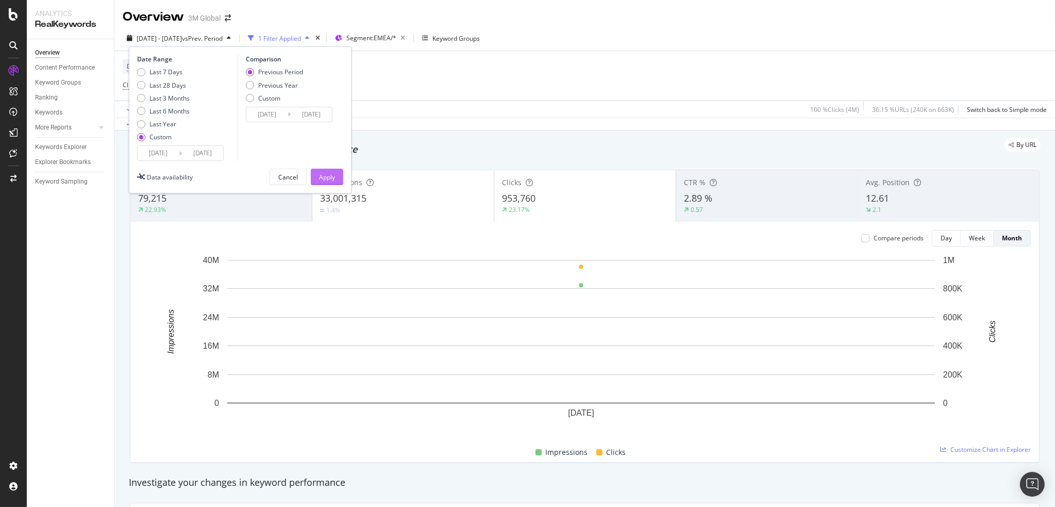
click at [328, 169] on div "Apply" at bounding box center [327, 176] width 16 height 15
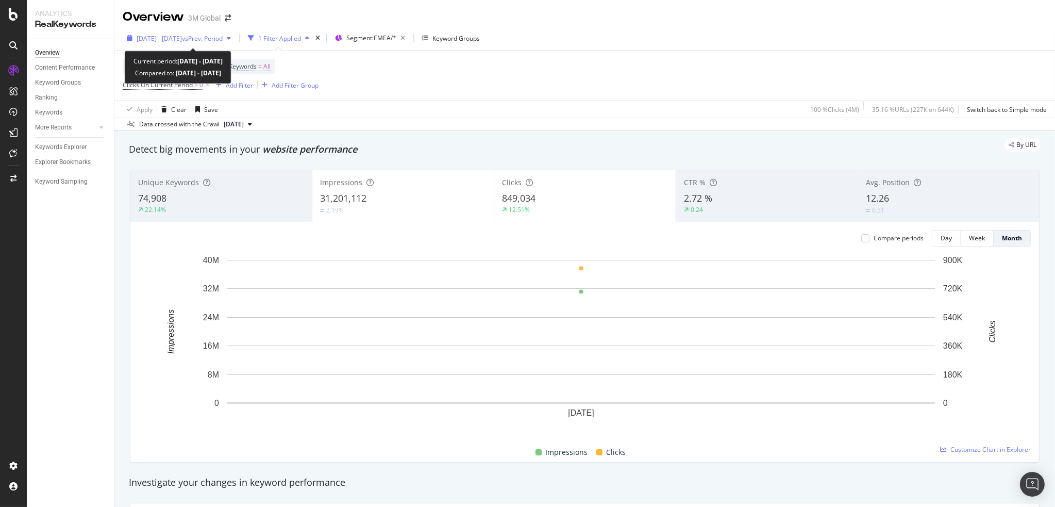
click at [182, 40] on span "2025 Aug. 1st - Aug. 31st" at bounding box center [159, 38] width 45 height 9
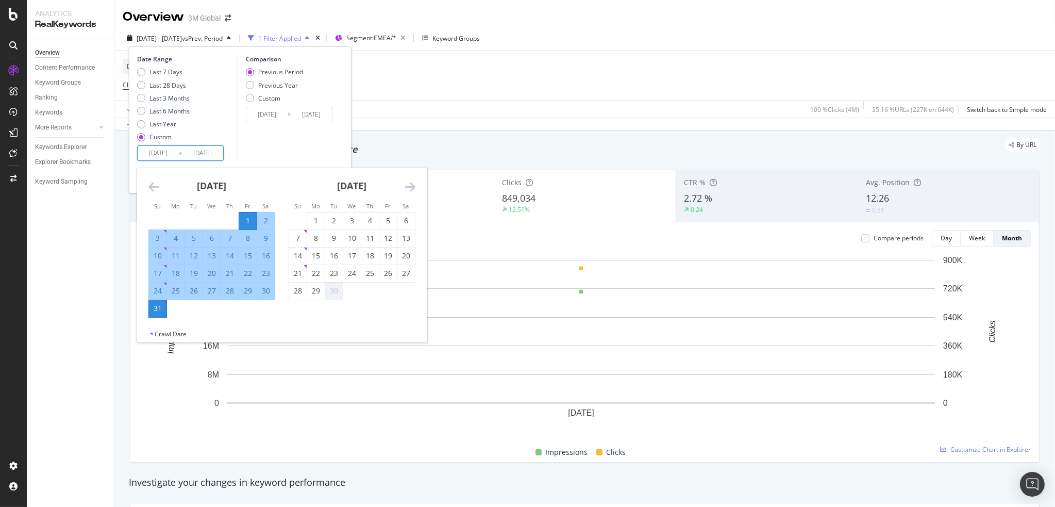
click at [148, 156] on input "2025/08/01" at bounding box center [158, 153] width 41 height 14
click at [313, 218] on div "1" at bounding box center [316, 220] width 18 height 10
type input "2025/09/01"
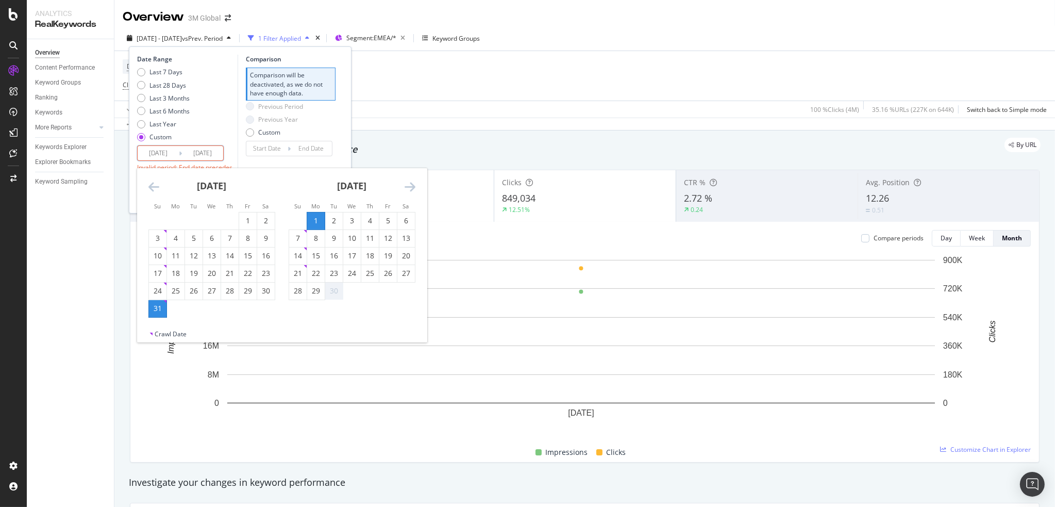
click at [406, 68] on div "Device = All and Country = All and Keywords = All Clicks On Current Period > 0 …" at bounding box center [585, 75] width 924 height 49
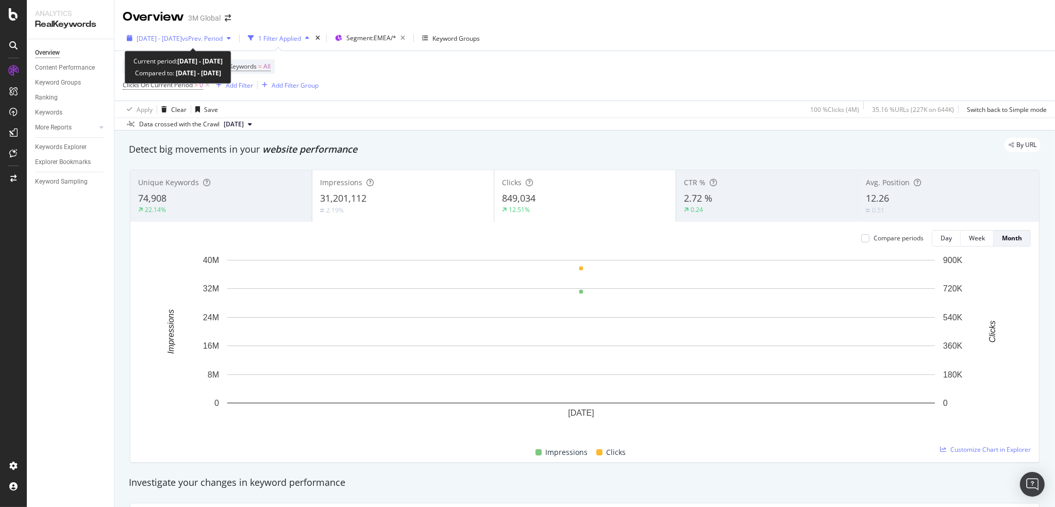
click at [163, 38] on span "2025 Aug. 1st - Aug. 31st" at bounding box center [159, 38] width 45 height 9
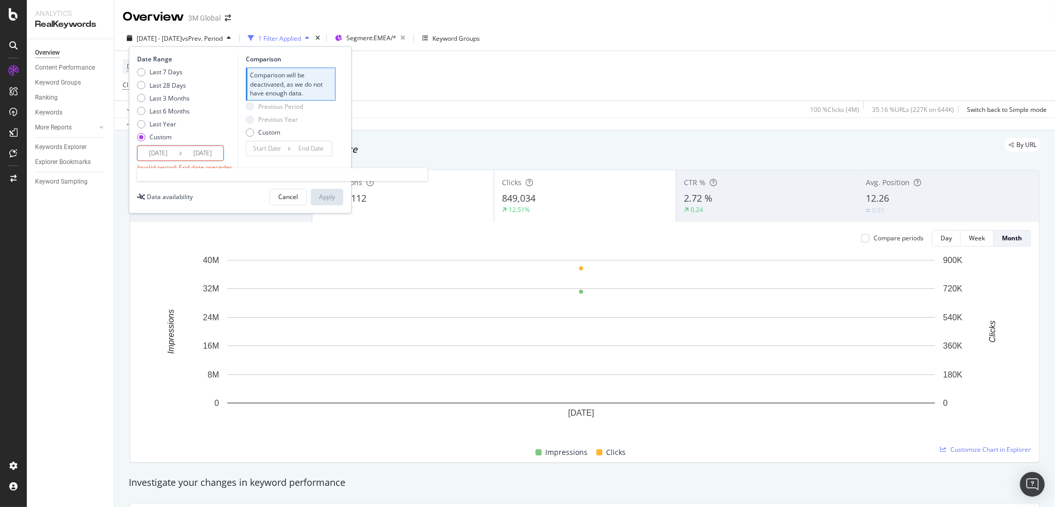
click at [157, 153] on input "2025/09/01" at bounding box center [158, 153] width 41 height 14
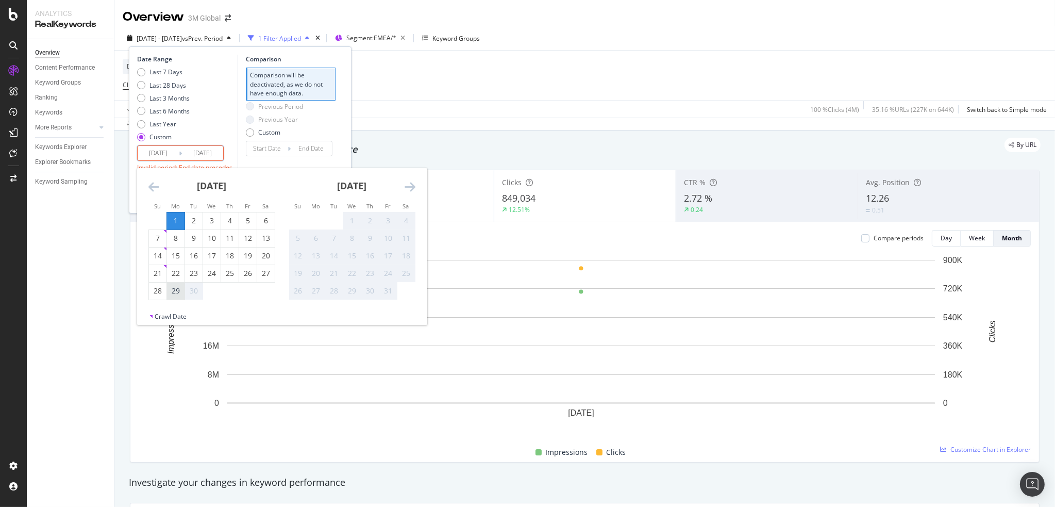
click at [175, 287] on div "29" at bounding box center [176, 290] width 18 height 10
click at [173, 220] on div "1" at bounding box center [176, 220] width 18 height 10
type input "2025/09/01"
click at [178, 290] on div "29" at bounding box center [176, 290] width 18 height 10
type input "2025/09/29"
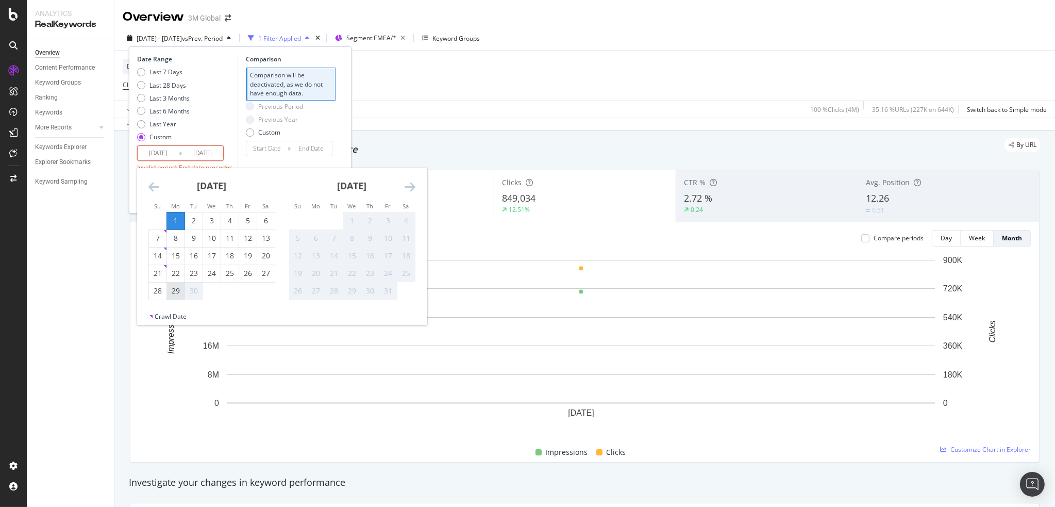
type input "2025/08/03"
type input "2025/08/31"
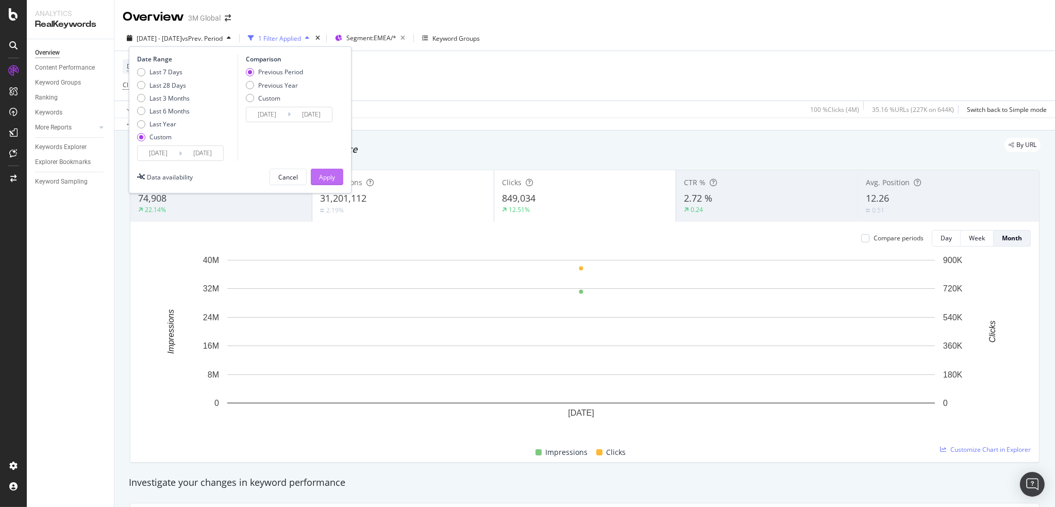
click at [330, 179] on div "Apply" at bounding box center [327, 177] width 16 height 9
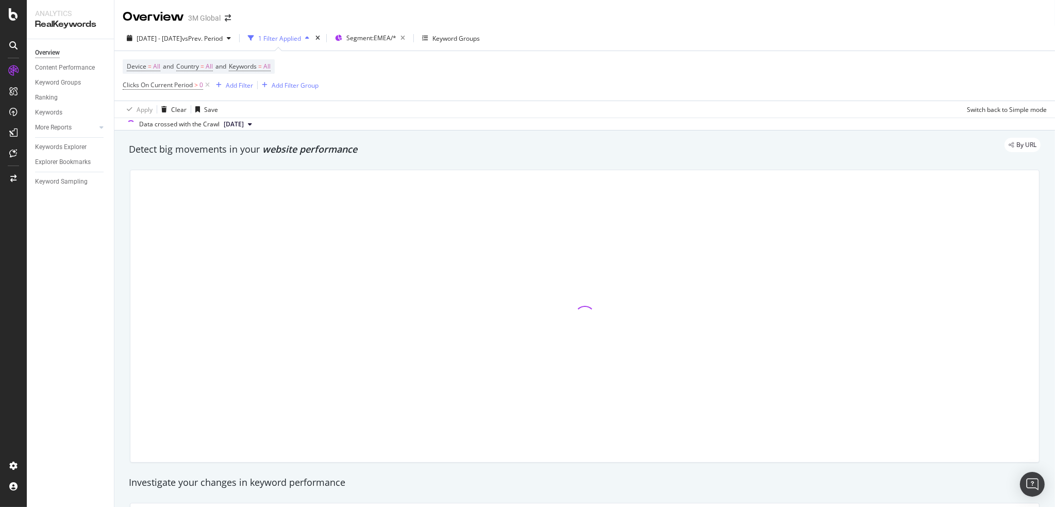
click at [658, 85] on div "Device = All and Country = All and Keywords = All Clicks On Current Period > 0 …" at bounding box center [585, 75] width 924 height 49
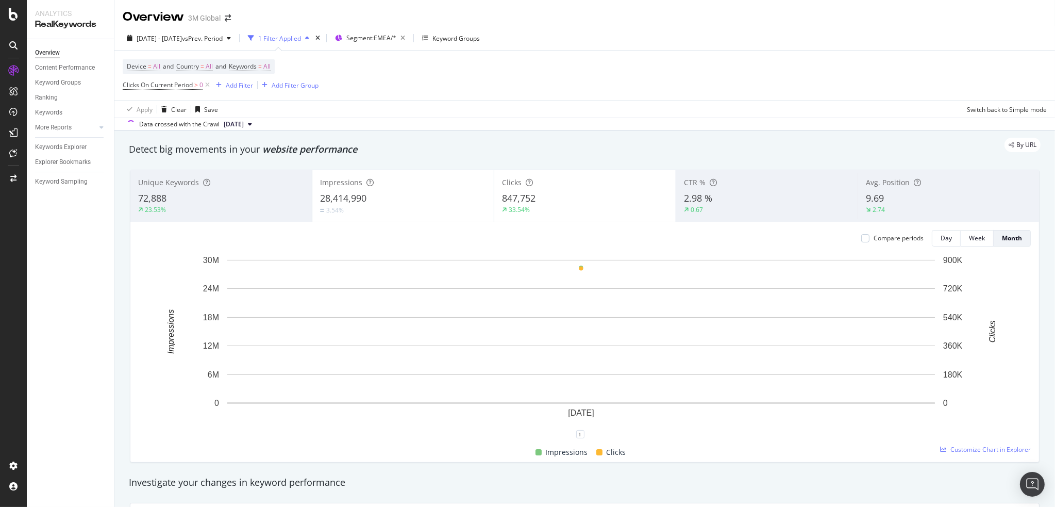
click at [419, 77] on div "Device = All and Country = All and Keywords = All Clicks On Current Period > 0 …" at bounding box center [585, 75] width 924 height 49
click at [528, 74] on div "Device = All and Country = All and Keywords = All Clicks On Current Period > 0 …" at bounding box center [585, 75] width 924 height 49
click at [468, 88] on div "Device = All and Country = All and Keywords = All Clicks On Current Period > 0 …" at bounding box center [585, 75] width 924 height 49
click at [232, 84] on div "Add Filter" at bounding box center [239, 85] width 27 height 9
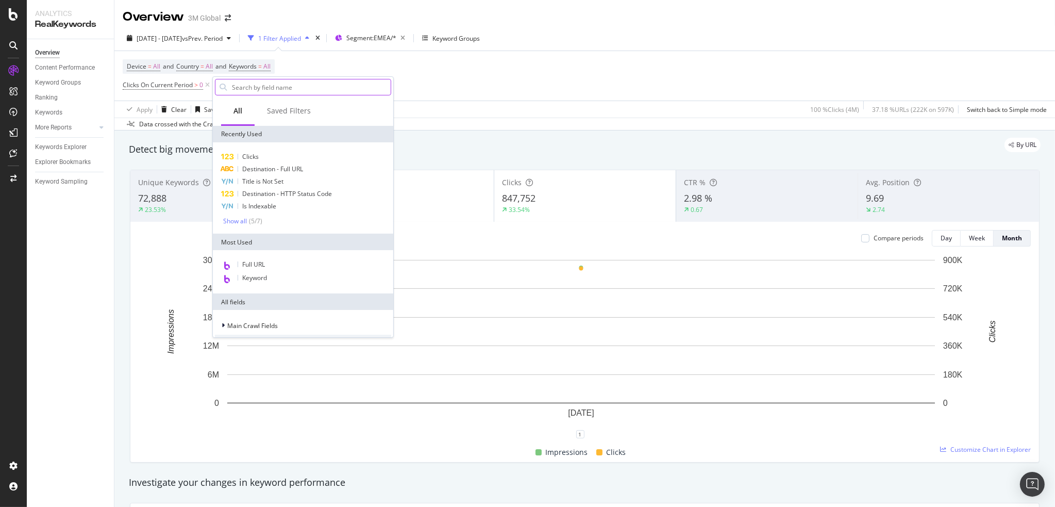
click at [241, 85] on input "text" at bounding box center [311, 86] width 160 height 15
type input "busie"
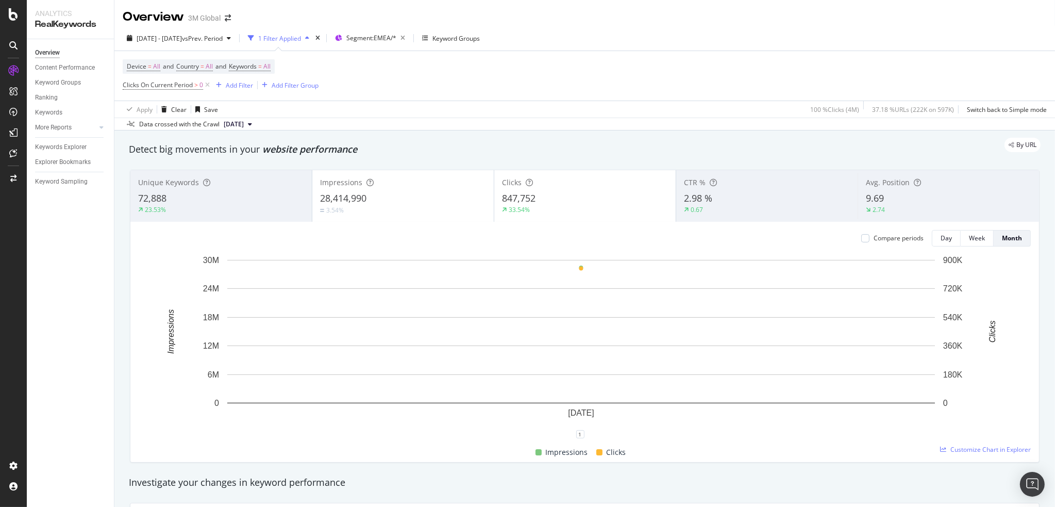
click at [489, 94] on div "Device = All and Country = All and Keywords = All Clicks On Current Period > 0 …" at bounding box center [585, 75] width 924 height 49
click at [280, 84] on div "Add Filter Group" at bounding box center [295, 85] width 47 height 9
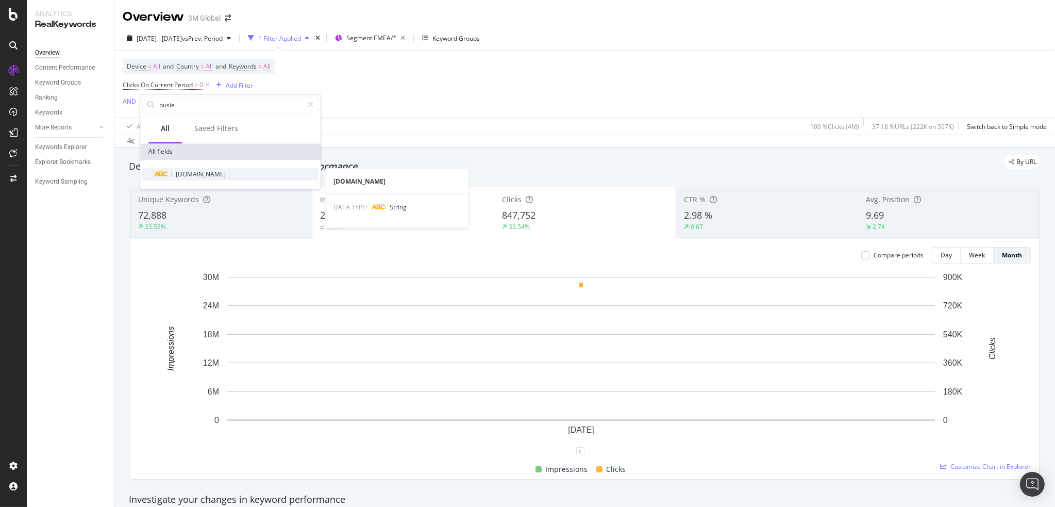
click at [202, 174] on span "[DOMAIN_NAME]" at bounding box center [201, 174] width 50 height 9
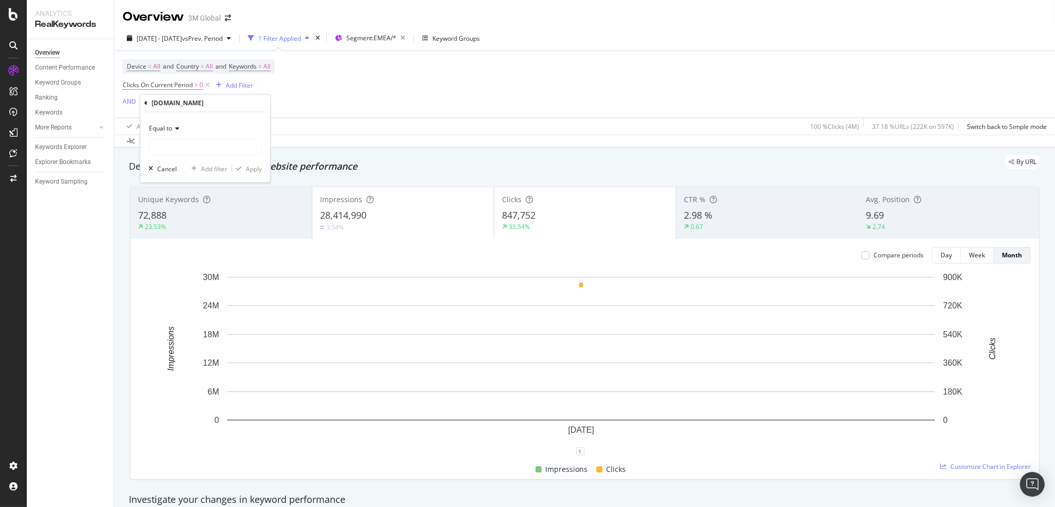
click at [181, 135] on div "Equal to" at bounding box center [204, 129] width 113 height 16
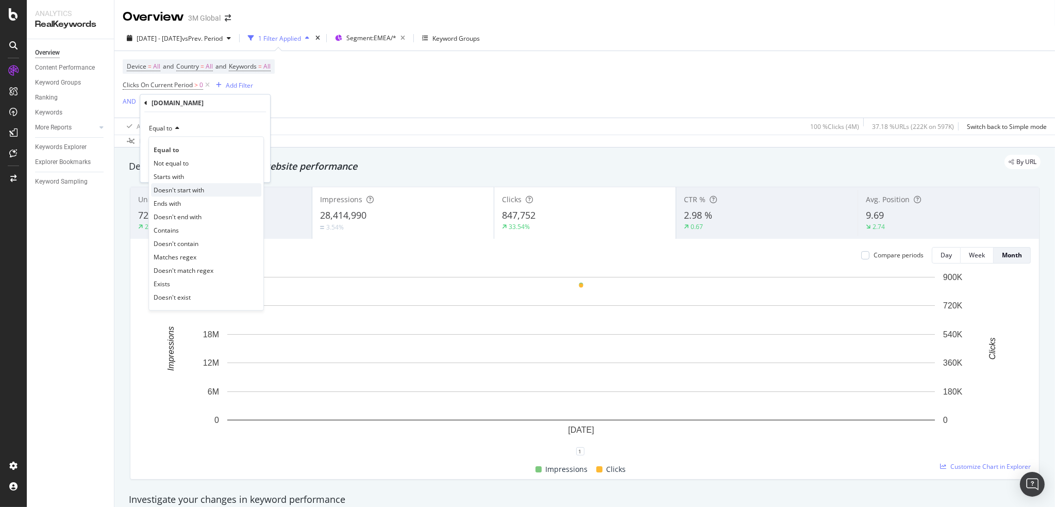
click at [212, 189] on div "Doesn't start with" at bounding box center [206, 189] width 110 height 13
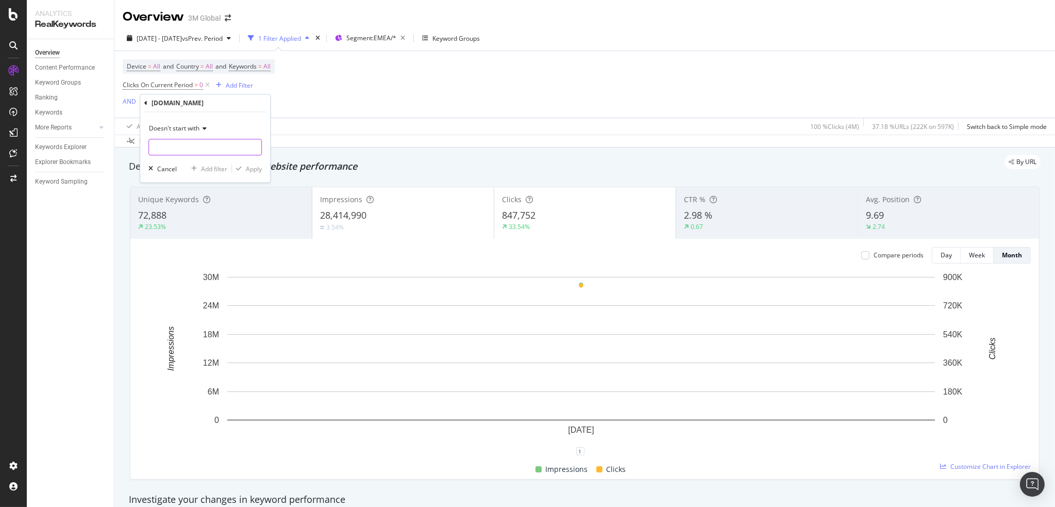
click at [181, 146] on input "text" at bounding box center [205, 147] width 112 height 16
type input "Health"
click at [247, 170] on div "Apply" at bounding box center [254, 168] width 16 height 9
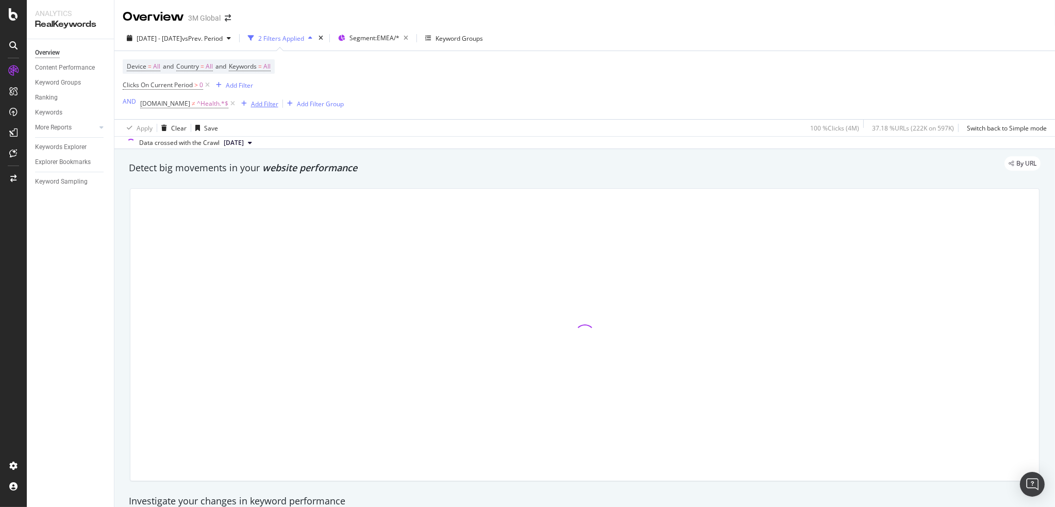
click at [259, 104] on div "Add Filter" at bounding box center [264, 103] width 27 height 9
click at [293, 175] on span "[DOMAIN_NAME]" at bounding box center [295, 175] width 50 height 9
click at [268, 131] on icon at bounding box center [269, 129] width 7 height 6
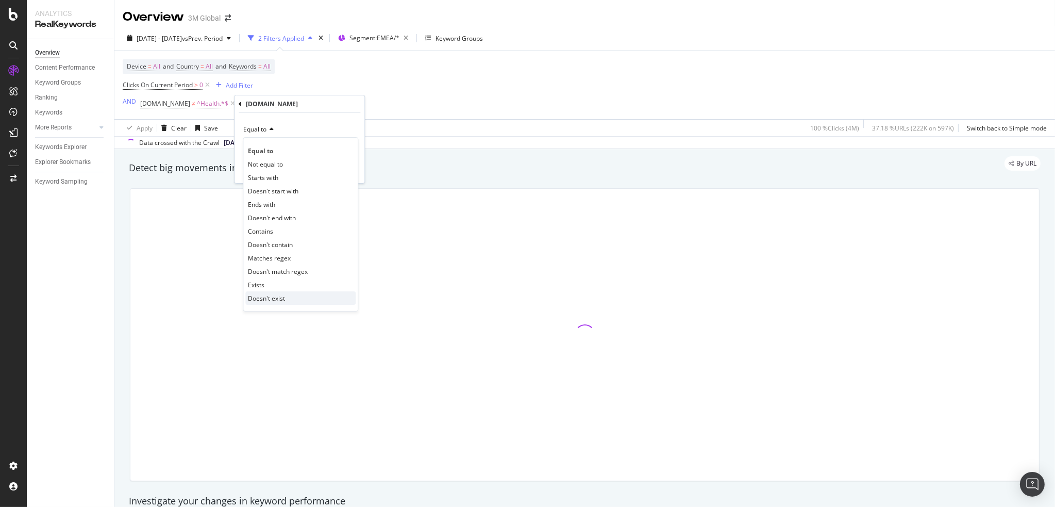
click at [291, 296] on div "Doesn't exist" at bounding box center [300, 297] width 110 height 13
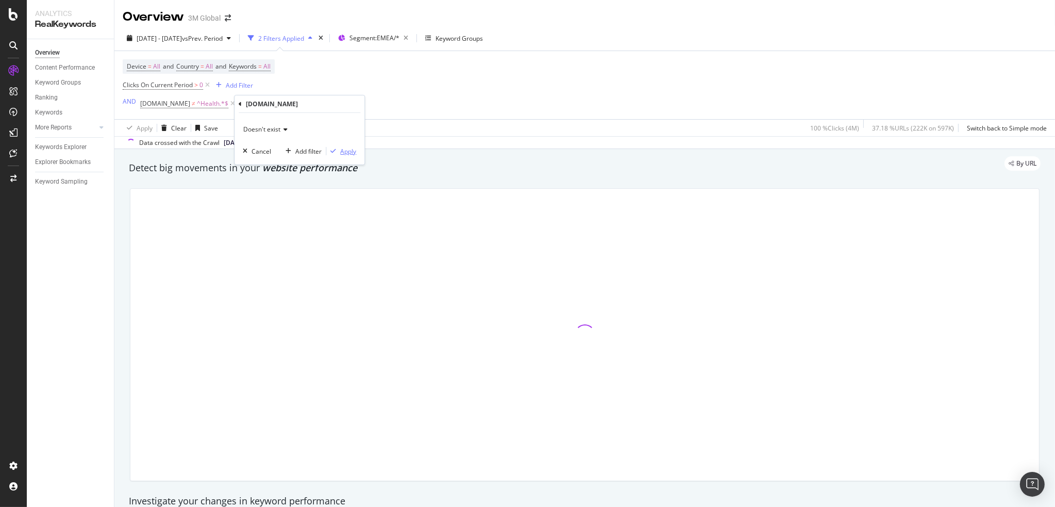
click at [348, 149] on div "Apply" at bounding box center [348, 151] width 16 height 9
click at [242, 103] on div "and" at bounding box center [244, 103] width 11 height 9
click at [547, 94] on div "Device = All and Country = All and Keywords = All Clicks On Current Period > 0 …" at bounding box center [585, 85] width 924 height 68
click at [533, 71] on div "Device = All and Country = All and Keywords = All Clicks On Current Period > 0 …" at bounding box center [585, 85] width 924 height 68
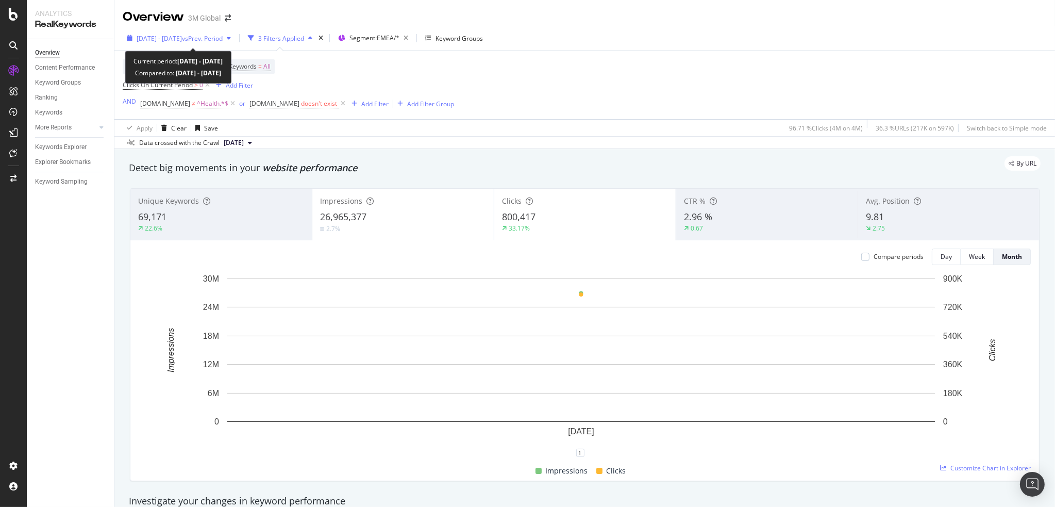
click at [168, 37] on span "2025 Sep. 1st - Sep. 29th" at bounding box center [159, 38] width 45 height 9
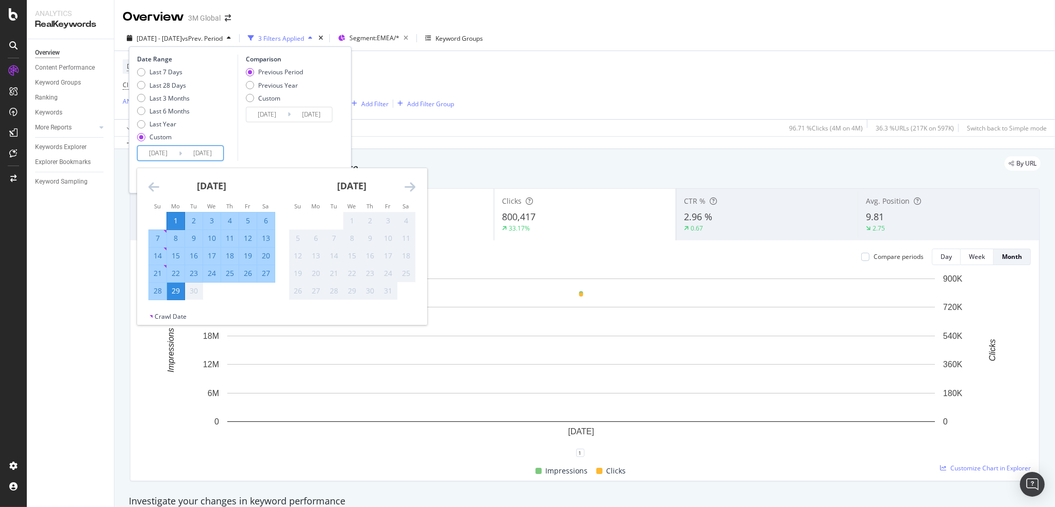
click at [155, 150] on input "2025/09/01" at bounding box center [158, 153] width 41 height 14
type input "2025/09/01"
type input "2023/08/04"
type input "2024/08/31"
type input "2024/09/01"
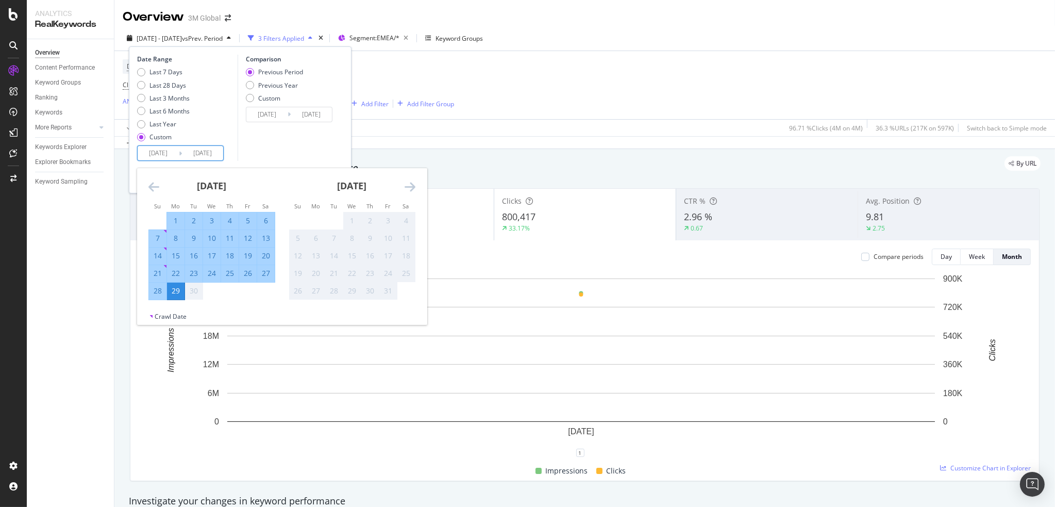
click at [200, 154] on input "2025/09/29" at bounding box center [202, 153] width 41 height 14
type input "2025/09/29"
type input "2024/08/03"
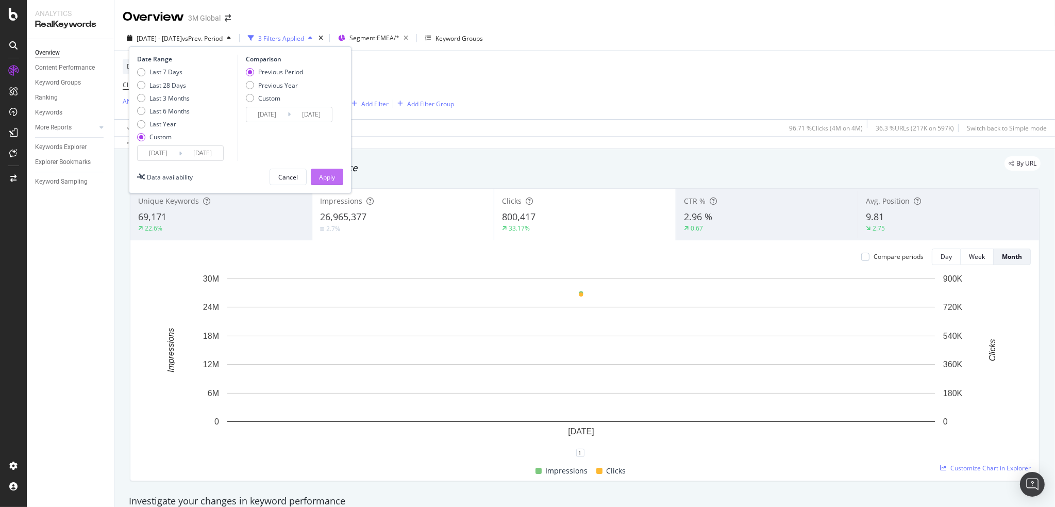
type input "2024/09/29"
click at [326, 177] on div "Apply" at bounding box center [327, 177] width 16 height 9
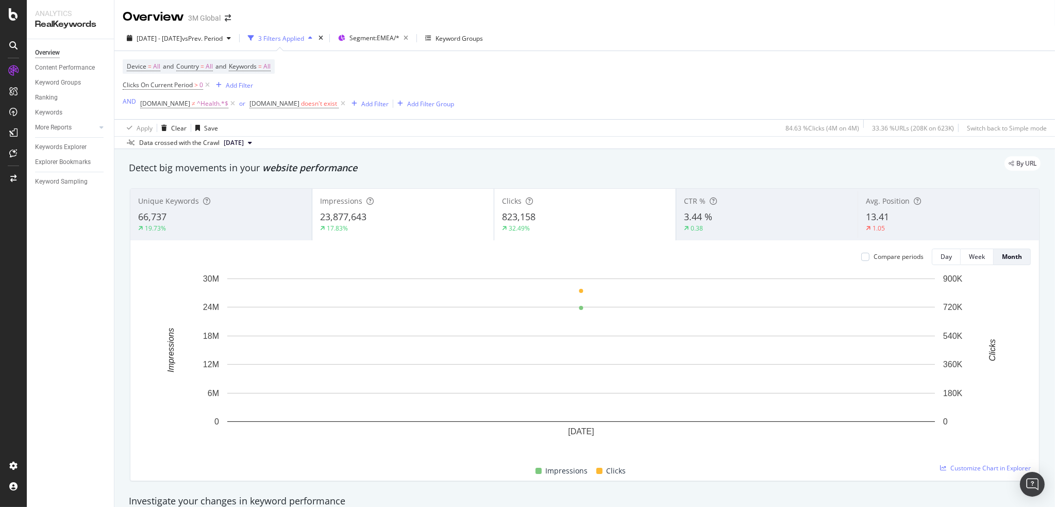
click at [598, 82] on div "Device = All and Country = All and Keywords = All Clicks On Current Period > 0 …" at bounding box center [585, 85] width 924 height 68
click at [568, 81] on div "Device = All and Country = All and Keywords = All Clicks On Current Period > 0 …" at bounding box center [585, 85] width 924 height 68
click at [589, 86] on div "Device = All and Country = All and Keywords = All Clicks On Current Period > 0 …" at bounding box center [585, 85] width 924 height 68
click at [616, 83] on div "Device = All and Country = All and Keywords = All Clicks On Current Period > 0 …" at bounding box center [585, 85] width 924 height 68
click at [643, 79] on div "Device = All and Country = All and Keywords = All Clicks On Current Period > 0 …" at bounding box center [585, 85] width 924 height 68
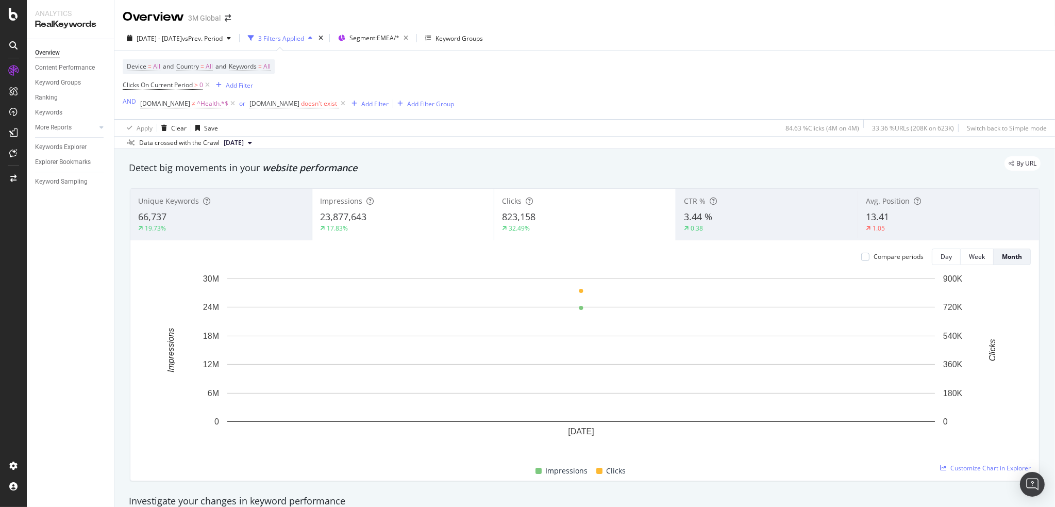
click at [643, 79] on div "Device = All and Country = All and Keywords = All Clicks On Current Period > 0 …" at bounding box center [585, 85] width 924 height 68
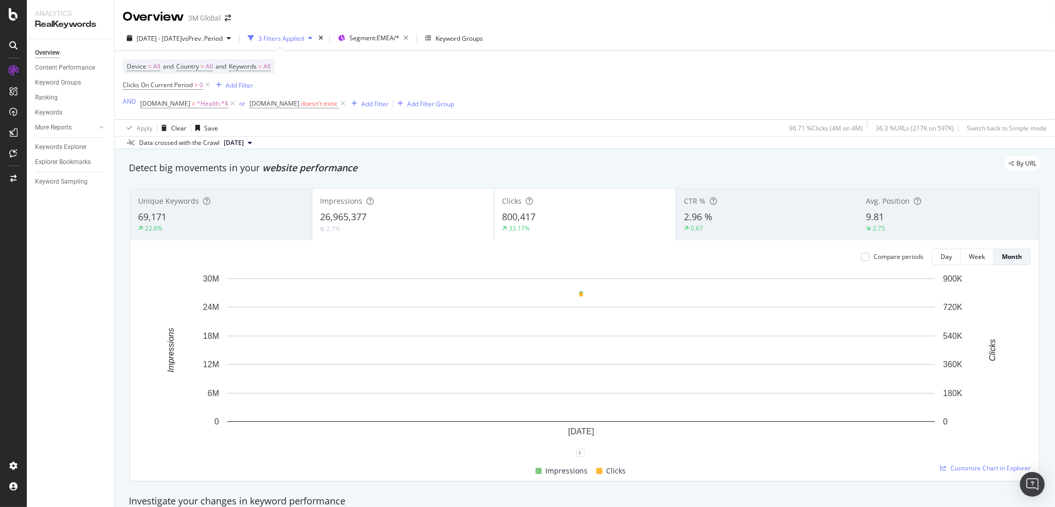
click at [550, 82] on div "Device = All and Country = All and Keywords = All Clicks On Current Period > 0 …" at bounding box center [585, 85] width 924 height 68
click at [528, 93] on div "Device = All and Country = All and Keywords = All Clicks On Current Period > 0 …" at bounding box center [585, 85] width 924 height 68
